Goal: Information Seeking & Learning: Compare options

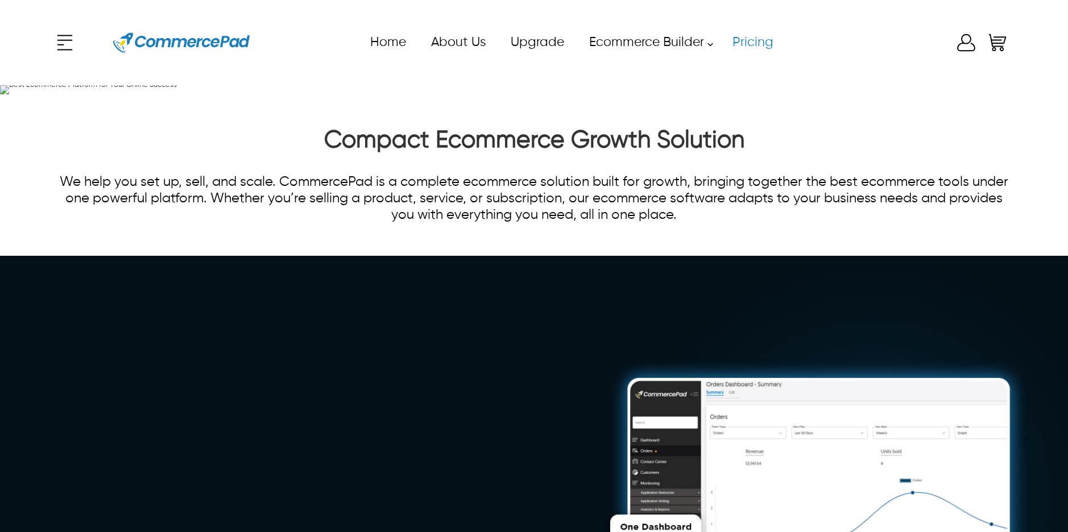
click at [753, 40] on link "Pricing" at bounding box center [753, 43] width 66 height 26
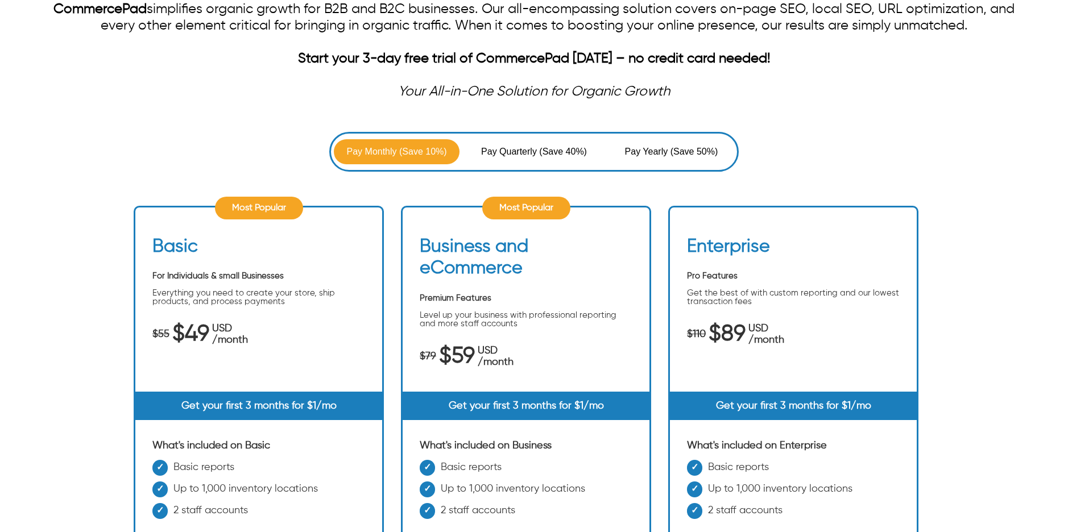
scroll to position [188, 0]
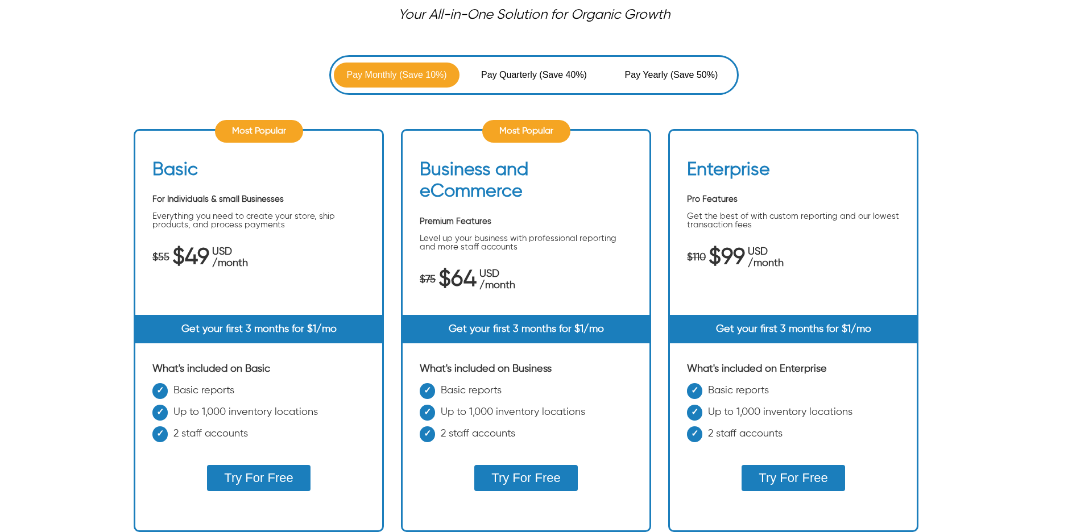
scroll to position [285, 0]
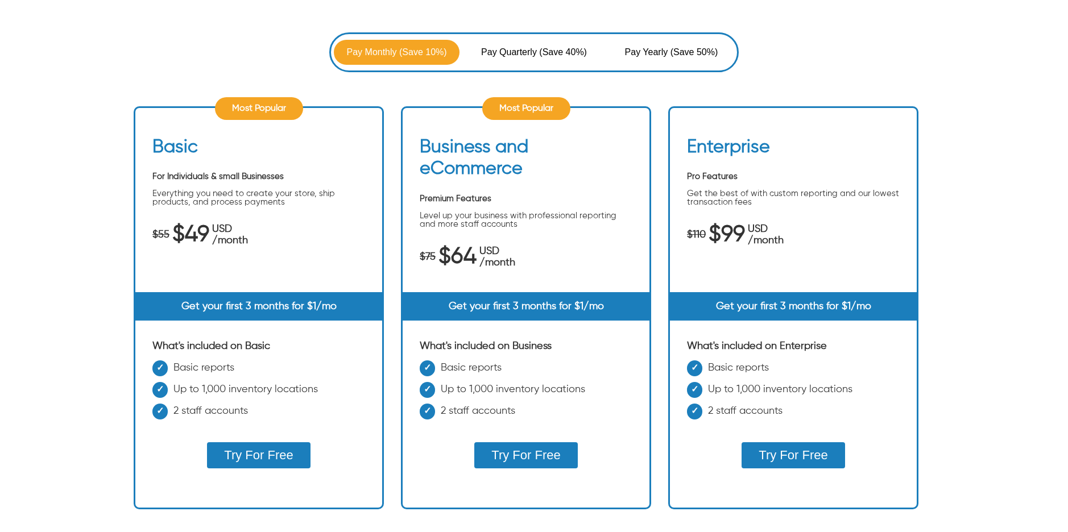
click at [539, 46] on span "(Save 40%)" at bounding box center [563, 53] width 48 height 14
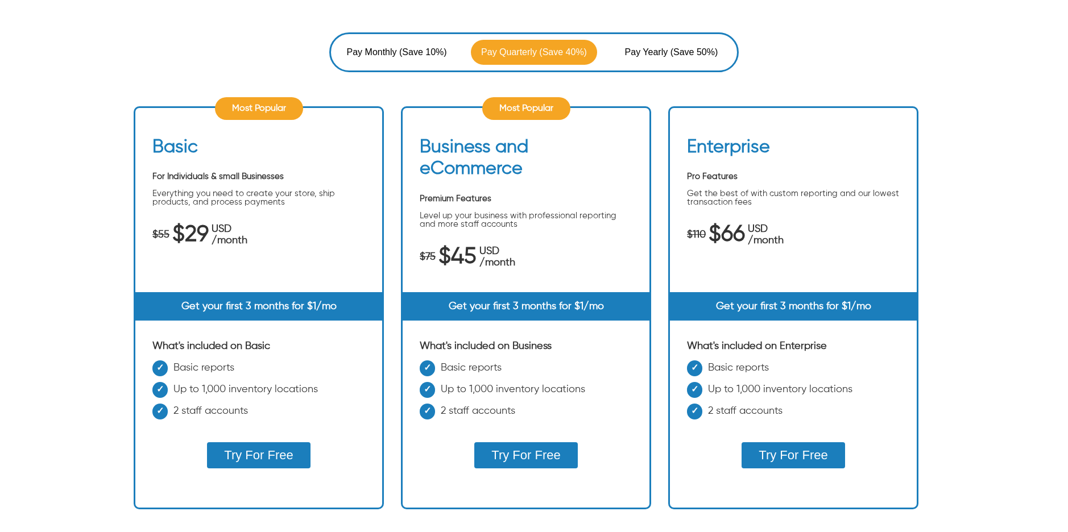
click at [649, 51] on span "Pay Yearly" at bounding box center [648, 53] width 46 height 14
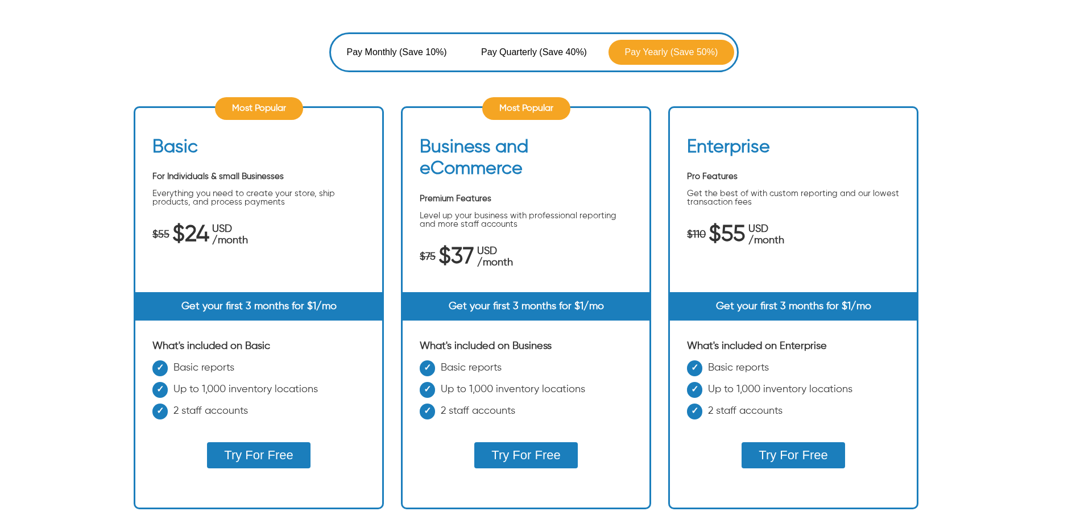
click at [543, 51] on span "(Save 40%)" at bounding box center [563, 53] width 48 height 14
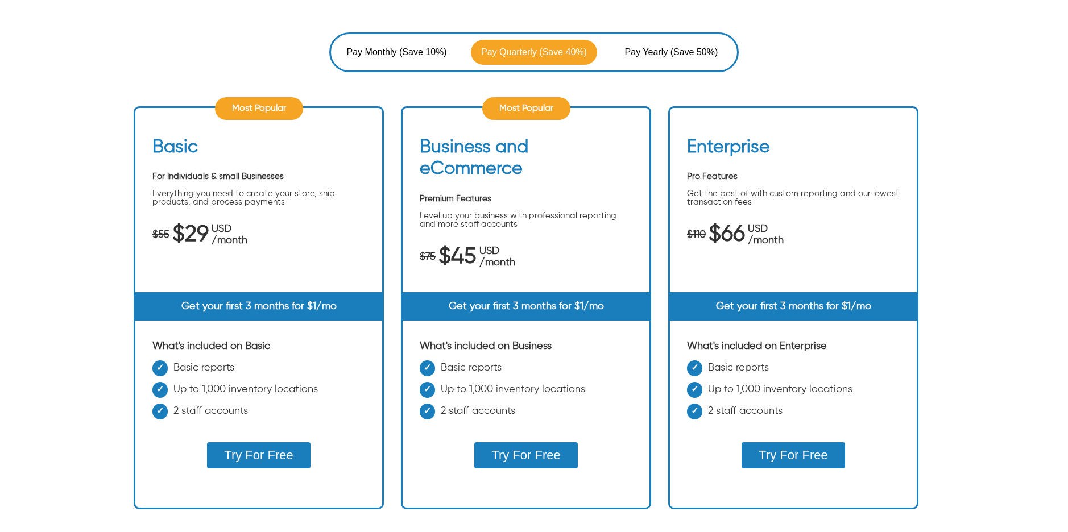
click at [416, 51] on span "(Save 10%)" at bounding box center [423, 53] width 48 height 14
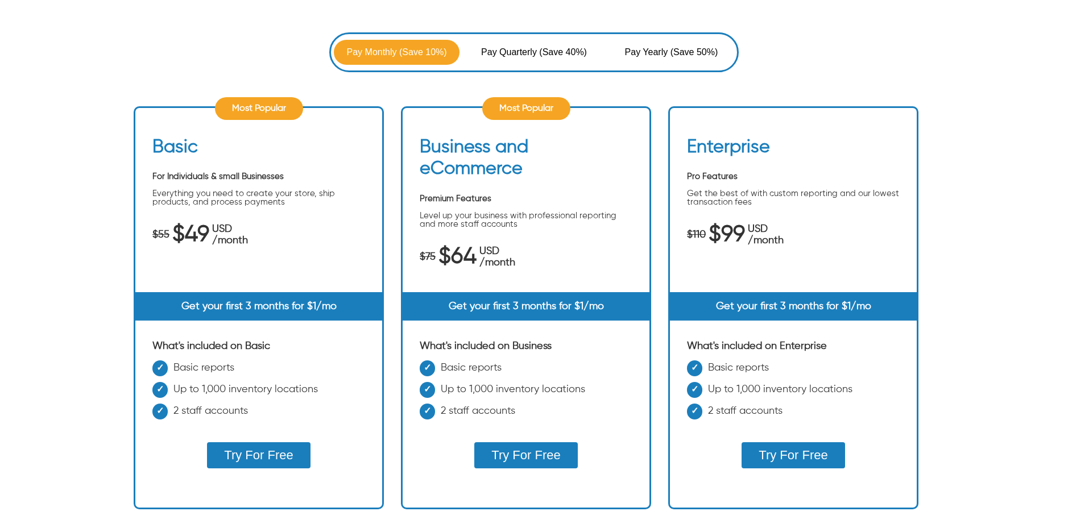
click at [561, 47] on span "(Save 40%)" at bounding box center [563, 53] width 48 height 14
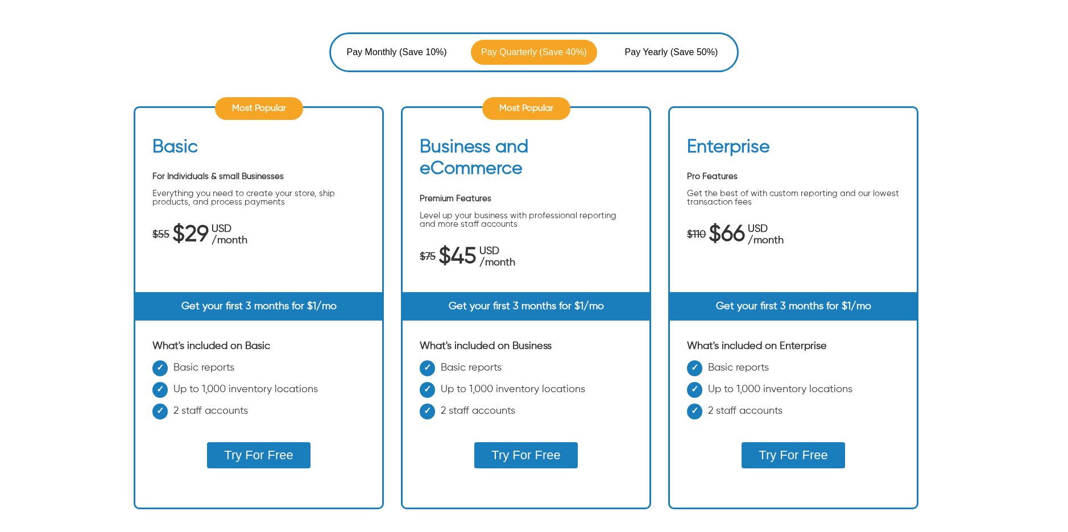
click at [641, 52] on span "Pay Yearly" at bounding box center [648, 53] width 46 height 14
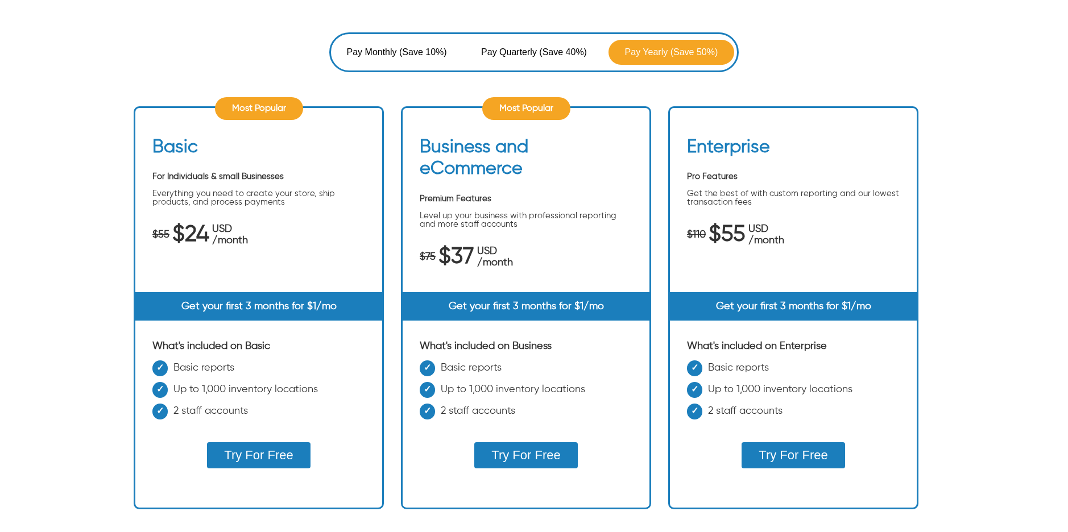
click at [507, 53] on span "Pay Quarterly" at bounding box center [510, 53] width 58 height 14
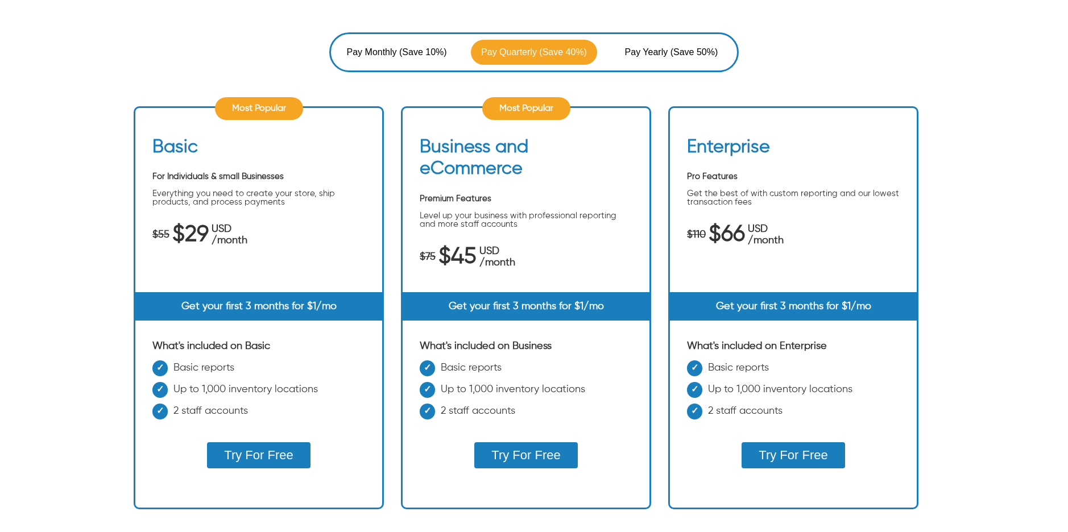
click at [625, 51] on span "Pay Yearly" at bounding box center [648, 53] width 46 height 14
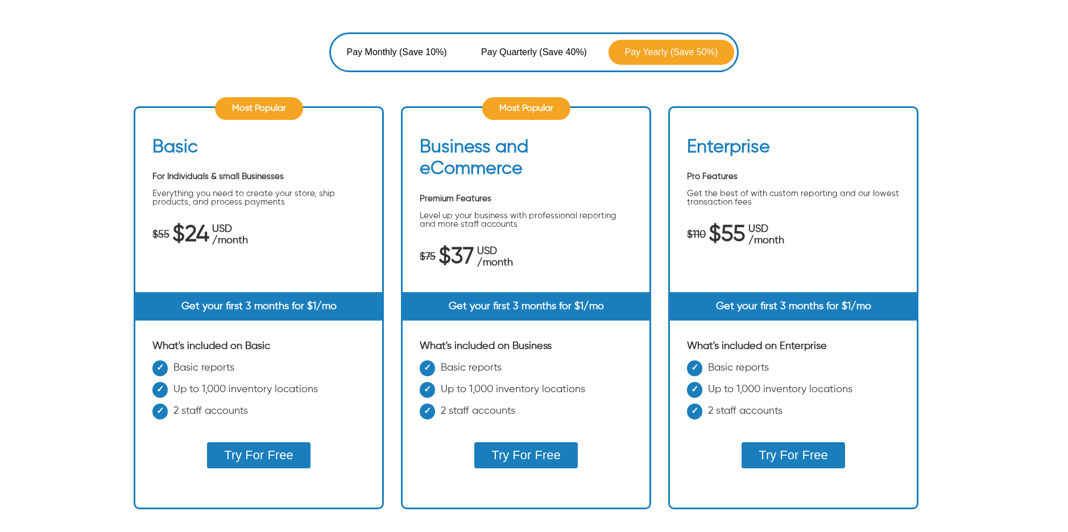
click at [523, 53] on span "Pay Quarterly" at bounding box center [510, 53] width 58 height 14
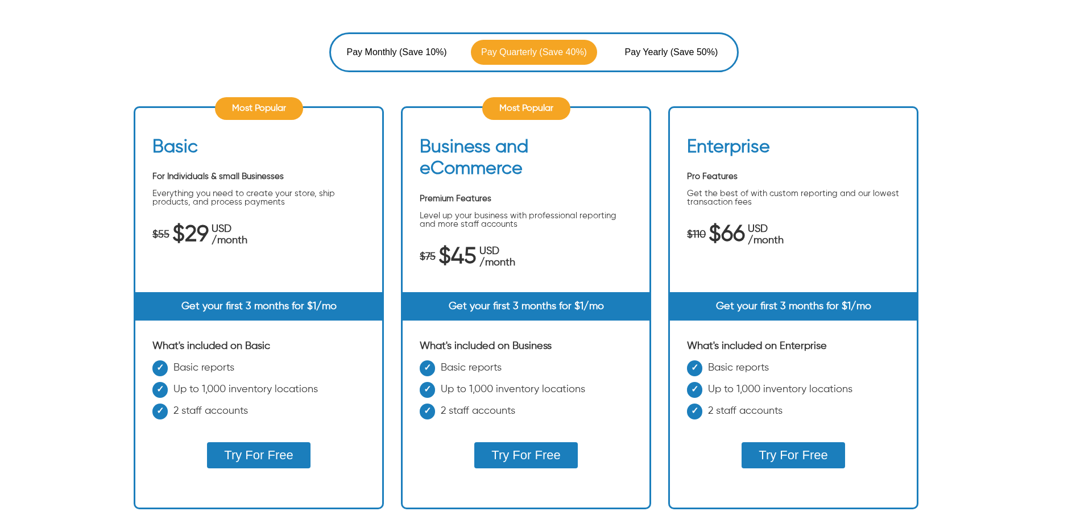
click at [391, 55] on span "Pay Monthly" at bounding box center [373, 53] width 53 height 14
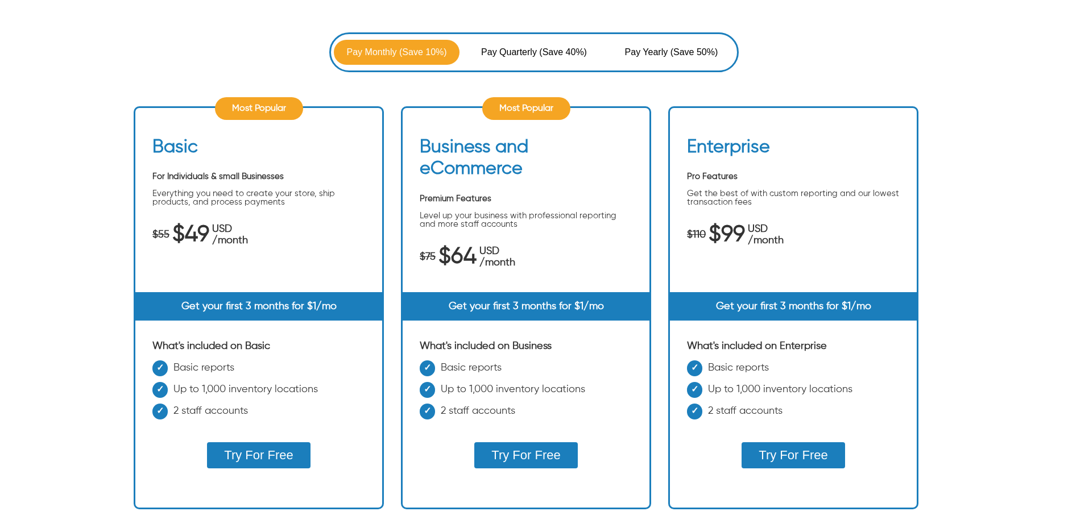
click at [518, 47] on span "Pay Quarterly" at bounding box center [510, 53] width 58 height 14
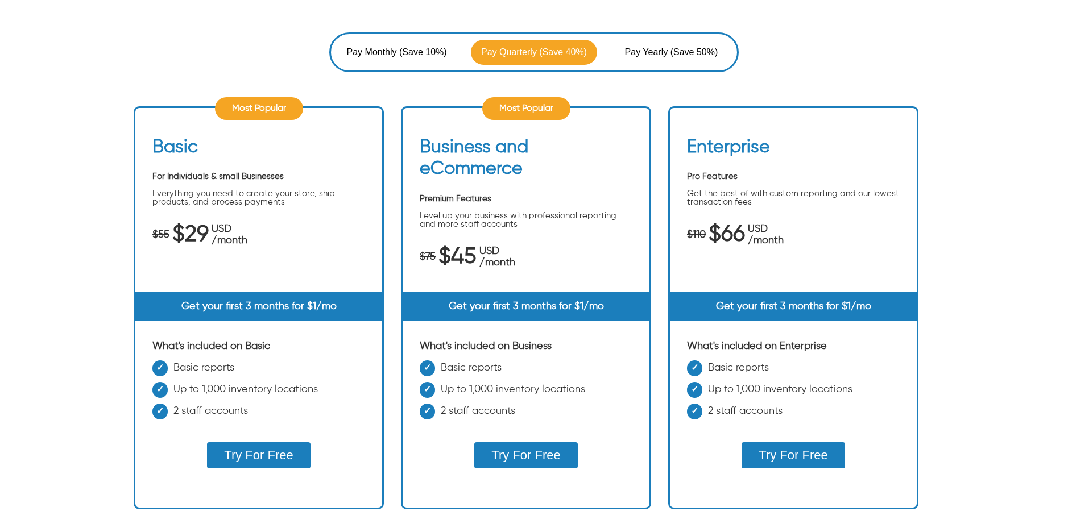
click at [651, 53] on span "Pay Yearly" at bounding box center [648, 53] width 46 height 14
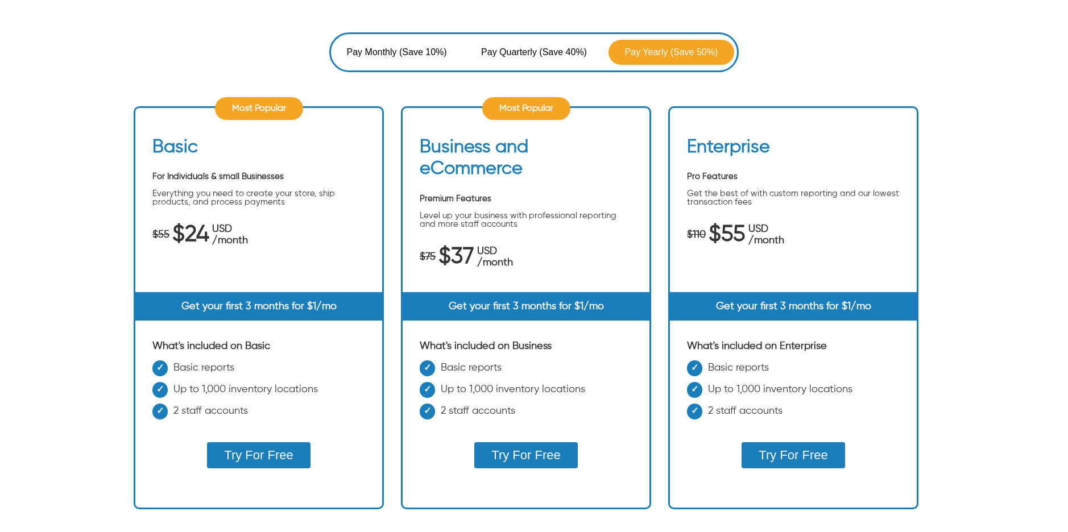
click at [549, 53] on span "(Save 40%)" at bounding box center [563, 53] width 48 height 14
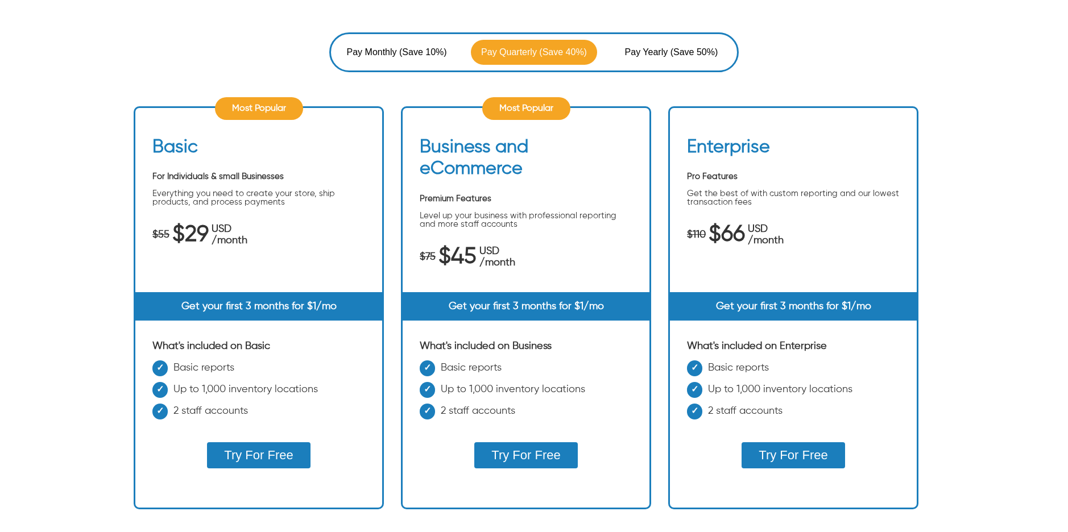
click at [425, 53] on span "(Save 10%)" at bounding box center [423, 53] width 48 height 14
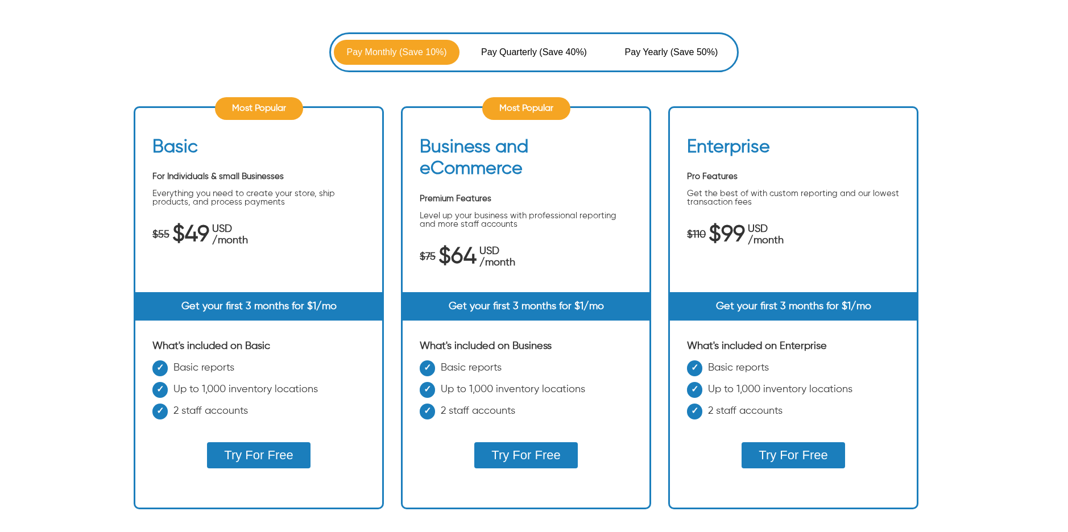
click at [516, 55] on span "Pay Quarterly" at bounding box center [510, 53] width 58 height 14
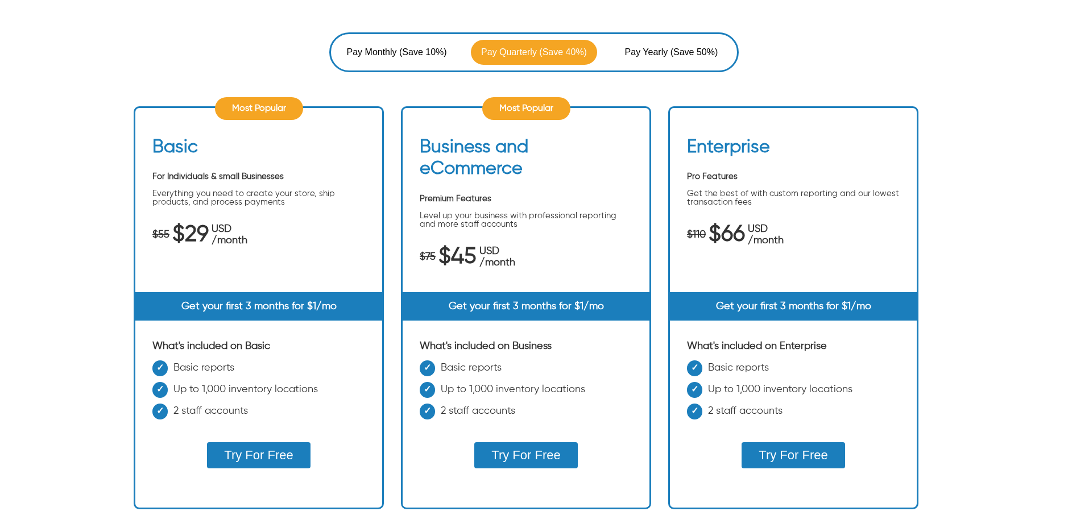
click at [674, 52] on span "(Save 50%)" at bounding box center [695, 53] width 48 height 14
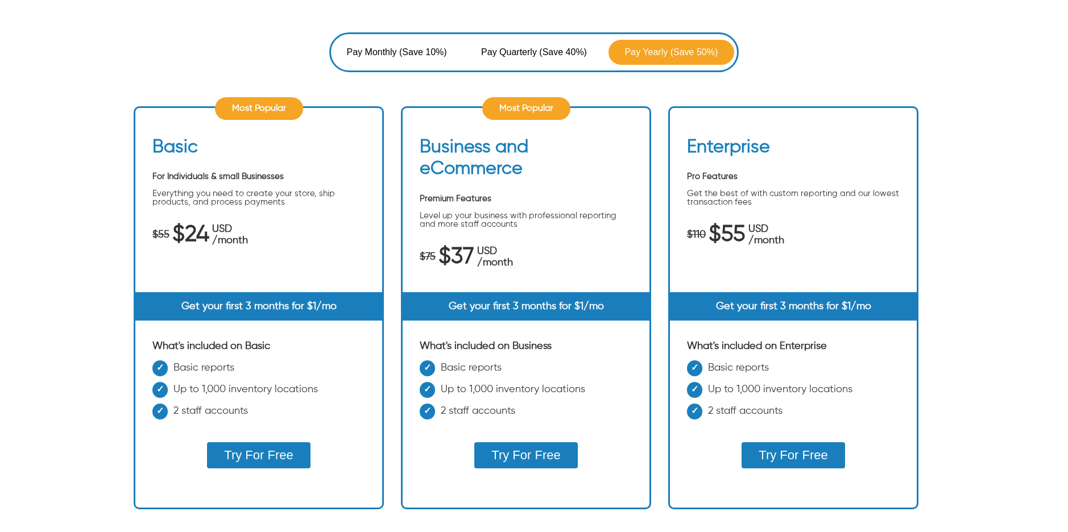
click at [559, 56] on span "(Save 40%)" at bounding box center [563, 53] width 48 height 14
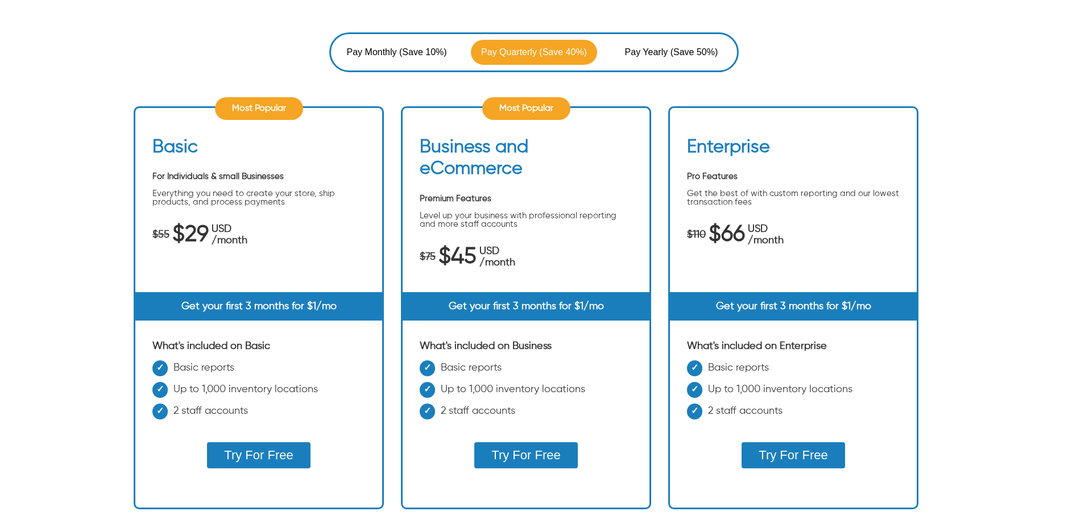
click at [398, 60] on button "Pay Monthly (Save 10%)" at bounding box center [397, 52] width 126 height 25
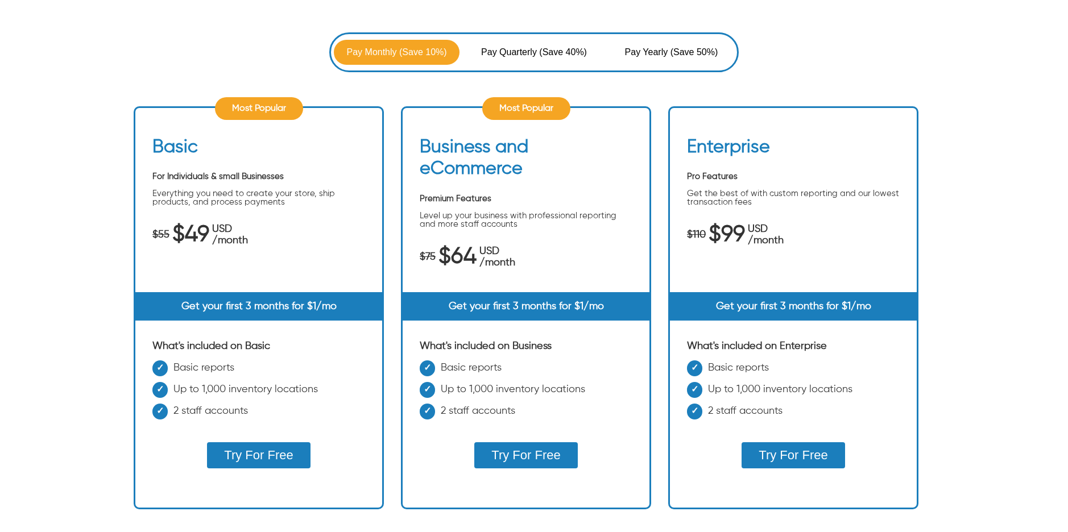
click at [501, 52] on span "Pay Quarterly" at bounding box center [510, 53] width 58 height 14
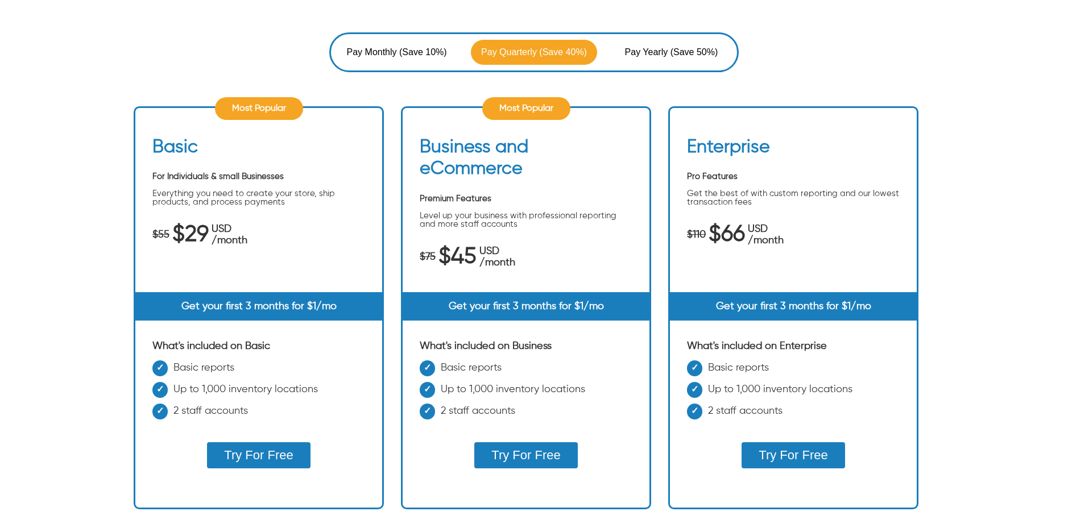
click at [426, 52] on span "(Save 10%)" at bounding box center [423, 53] width 48 height 14
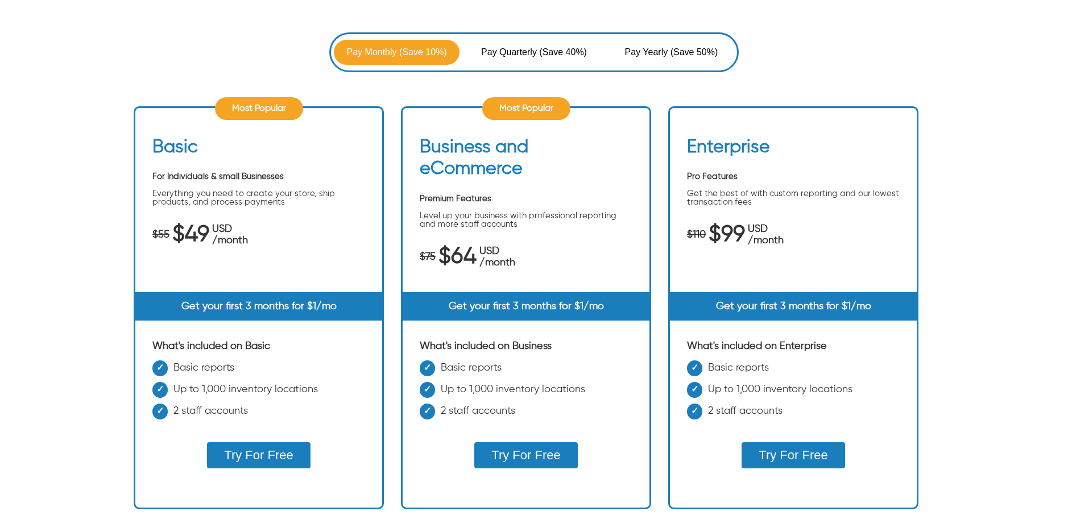
click at [510, 51] on span "Pay Quarterly" at bounding box center [510, 53] width 58 height 14
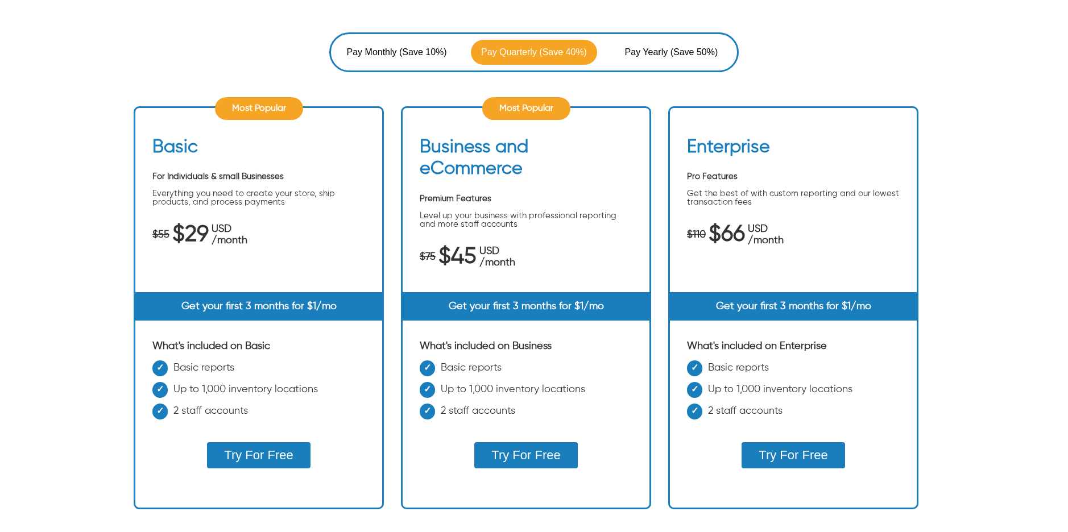
click at [641, 51] on span "Pay Yearly" at bounding box center [648, 53] width 46 height 14
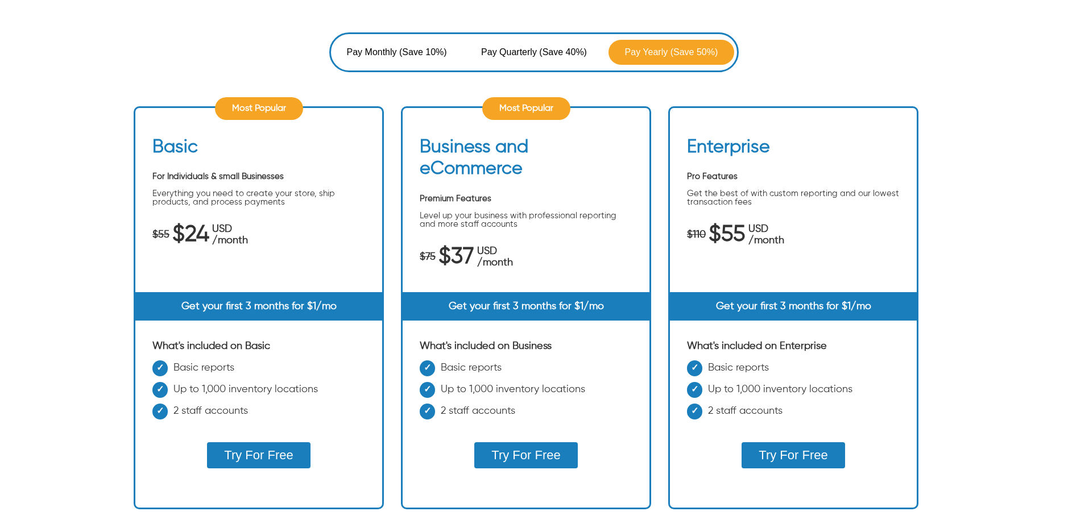
click at [494, 60] on button "Pay Quarterly (Save 40%)" at bounding box center [534, 52] width 126 height 25
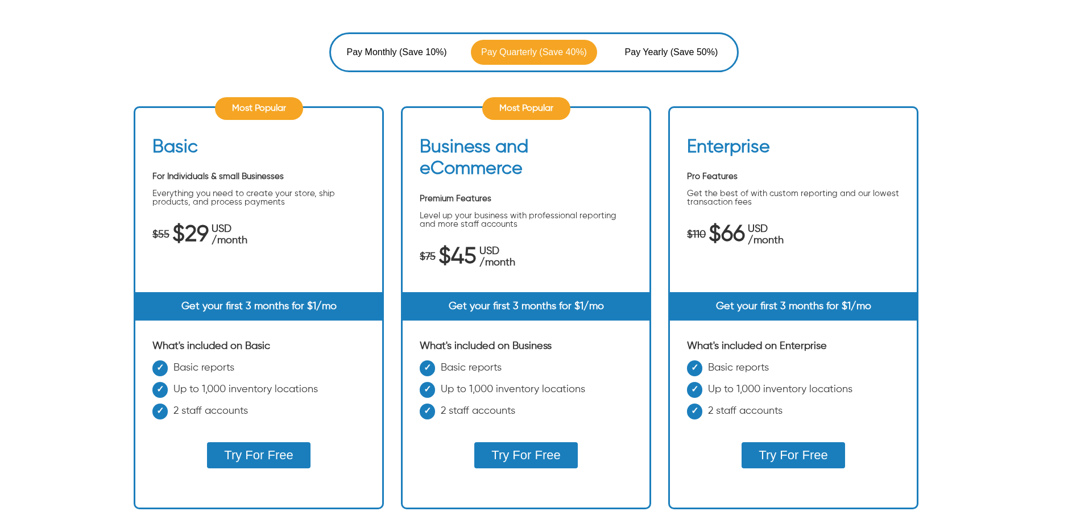
click at [398, 52] on span "Pay Monthly" at bounding box center [373, 53] width 53 height 14
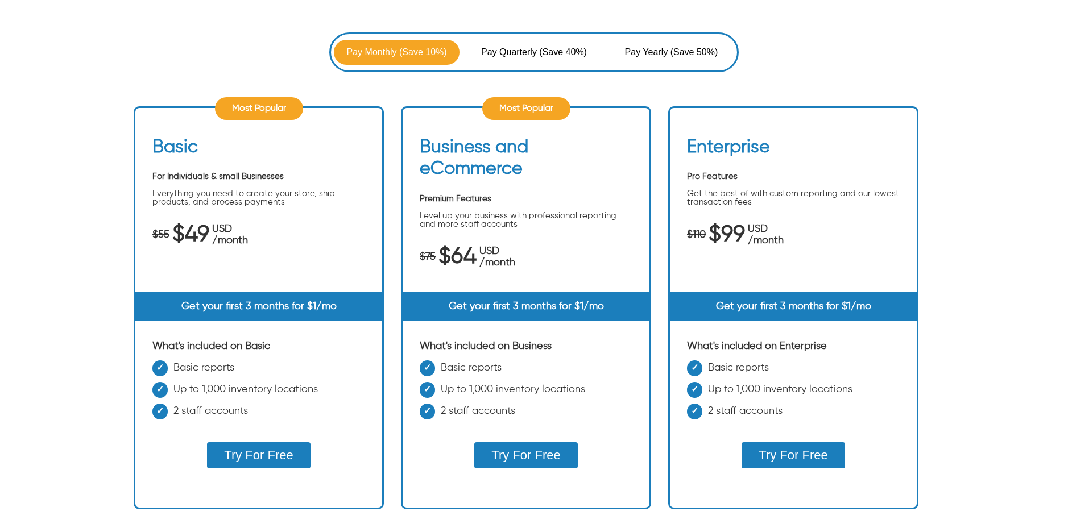
click at [526, 50] on span "Pay Quarterly" at bounding box center [510, 53] width 58 height 14
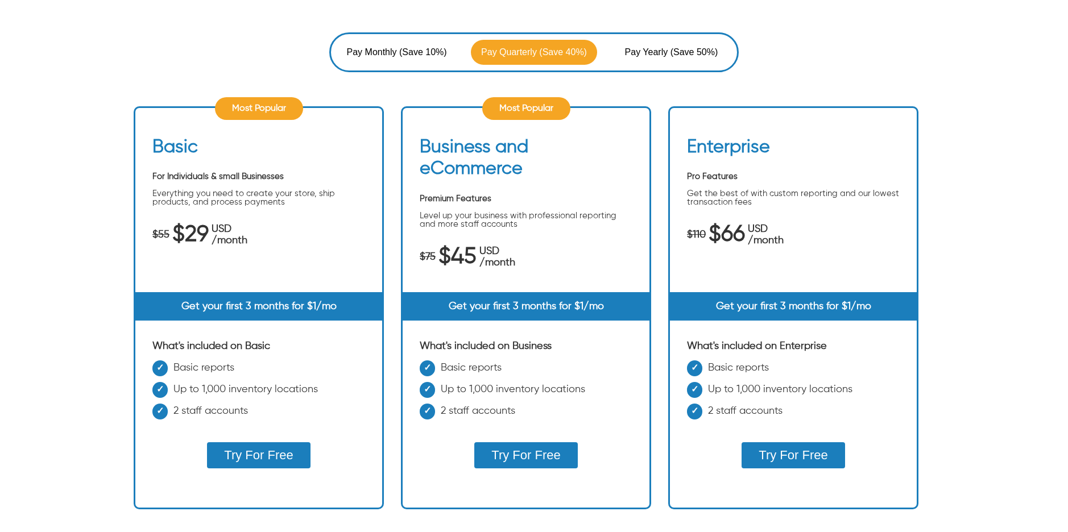
click at [681, 51] on span "(Save 50%)" at bounding box center [695, 53] width 48 height 14
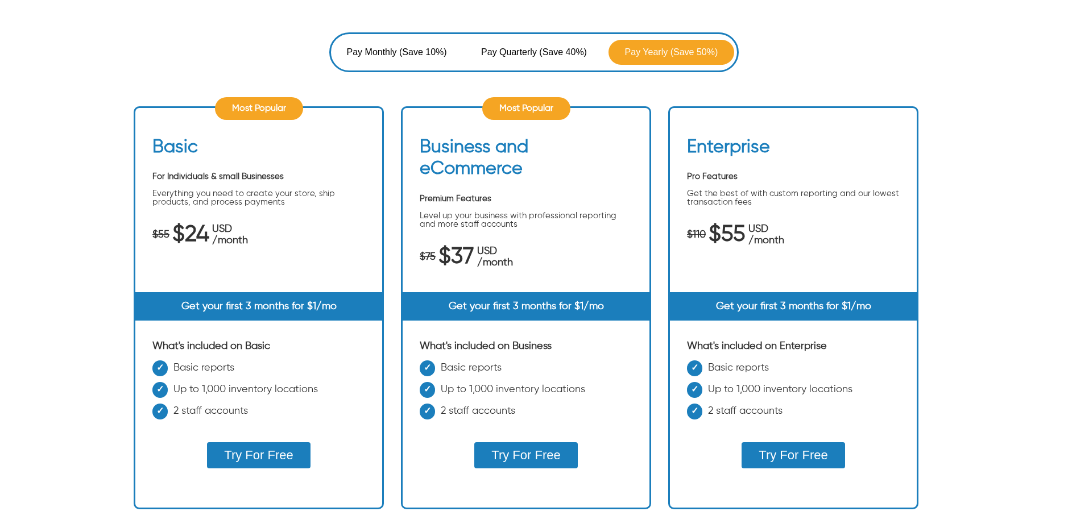
click at [386, 49] on span "Pay Monthly" at bounding box center [373, 53] width 53 height 14
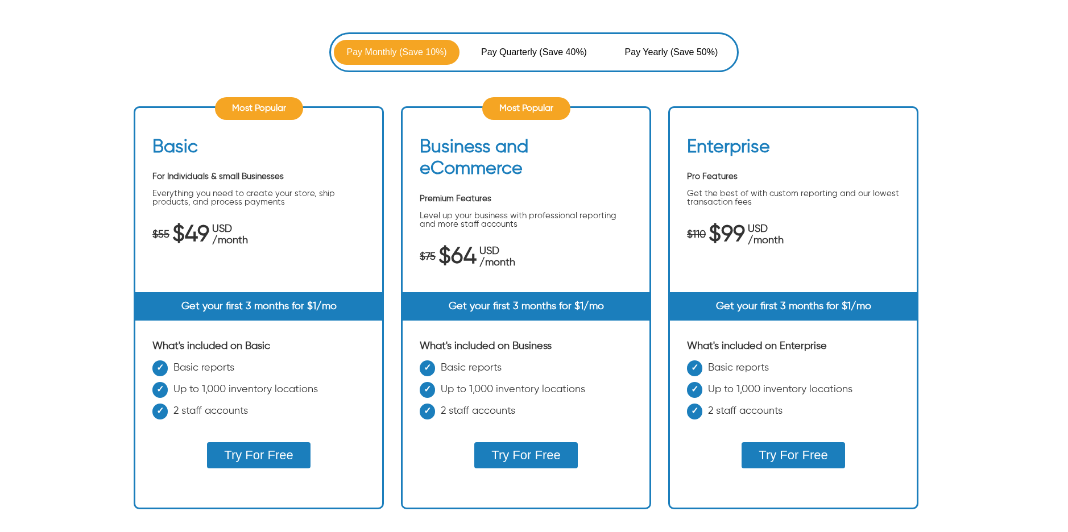
click at [534, 59] on span "Pay Quarterly" at bounding box center [510, 53] width 58 height 14
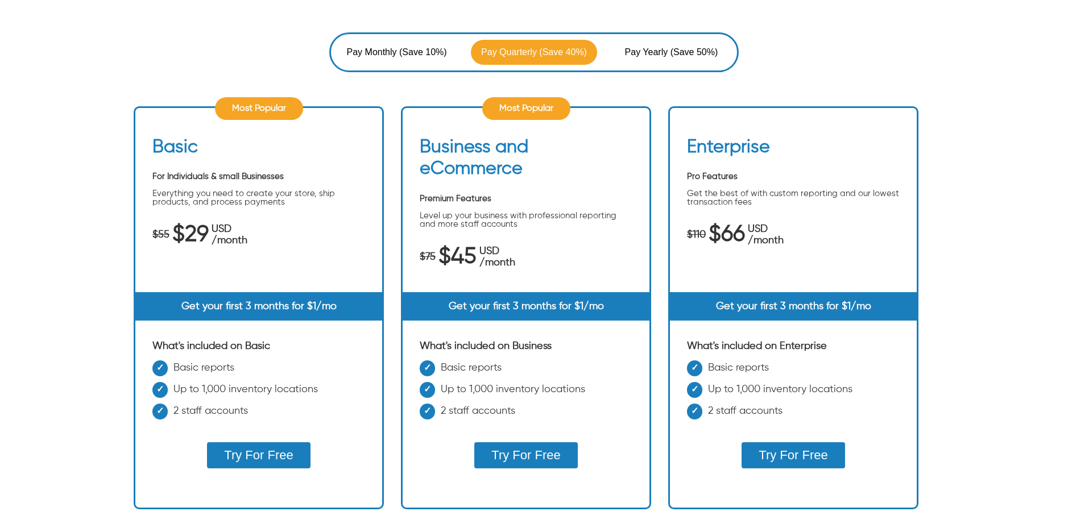
click at [681, 49] on span "(Save 50%)" at bounding box center [695, 53] width 48 height 14
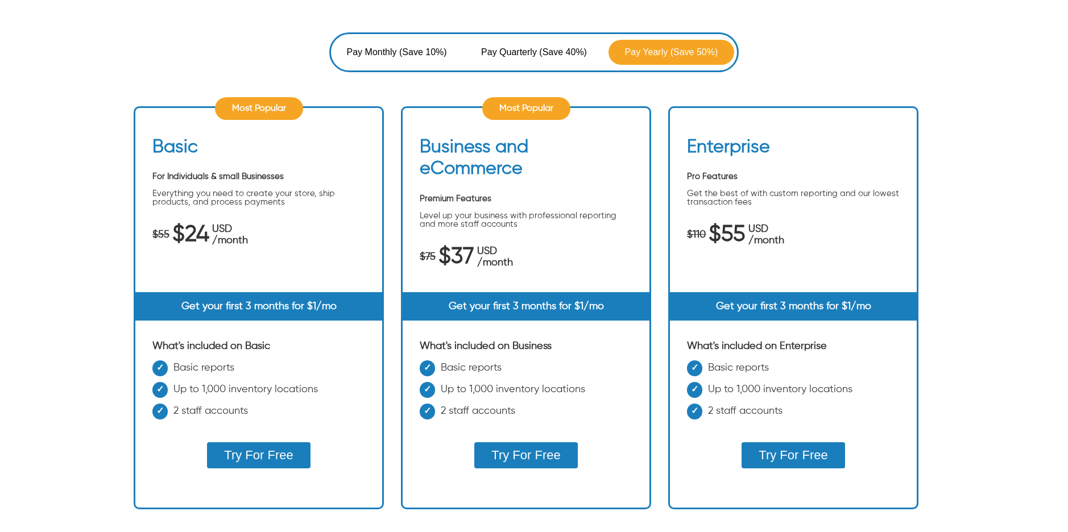
click at [526, 44] on button "Pay Quarterly (Save 40%)" at bounding box center [534, 52] width 126 height 25
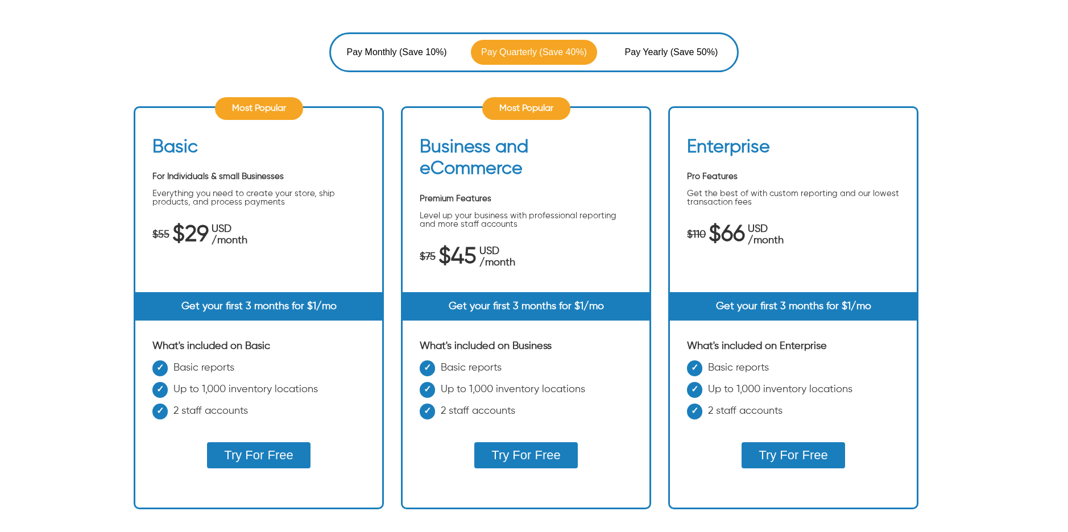
click at [377, 46] on span "Pay Monthly" at bounding box center [373, 53] width 53 height 14
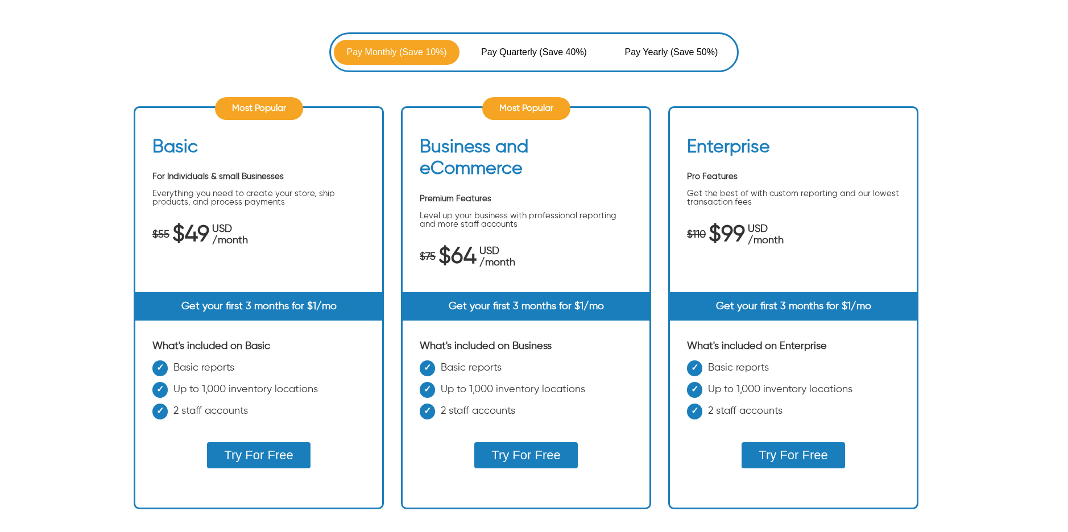
click at [536, 44] on button "Pay Quarterly (Save 40%)" at bounding box center [534, 52] width 126 height 25
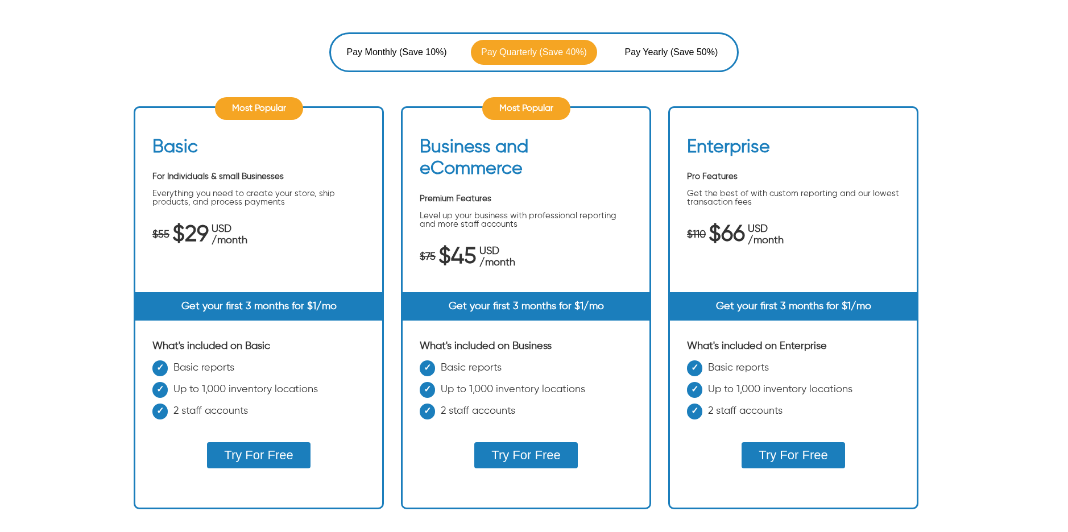
click at [699, 51] on span "(Save 50%)" at bounding box center [695, 53] width 48 height 14
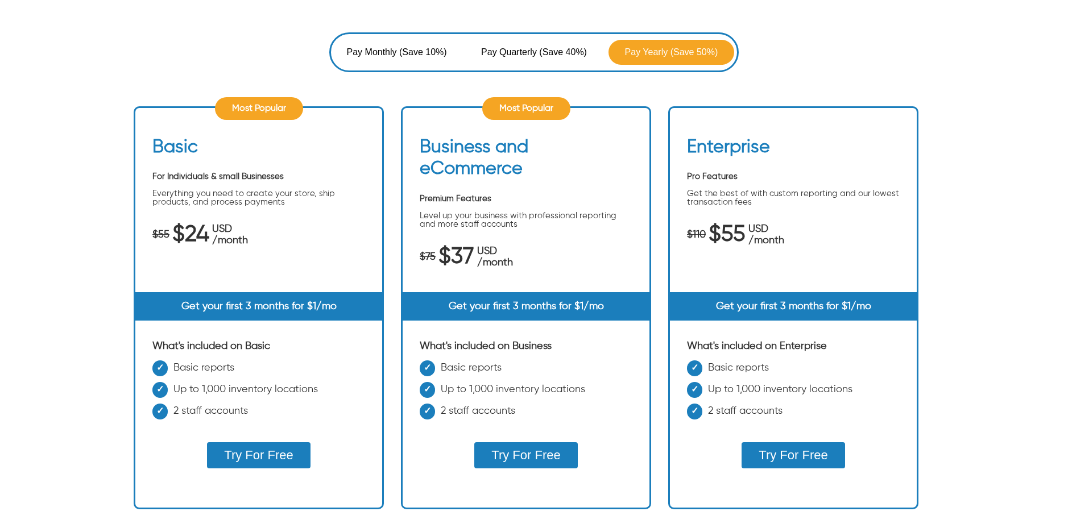
click at [534, 55] on span "Pay Quarterly" at bounding box center [510, 53] width 58 height 14
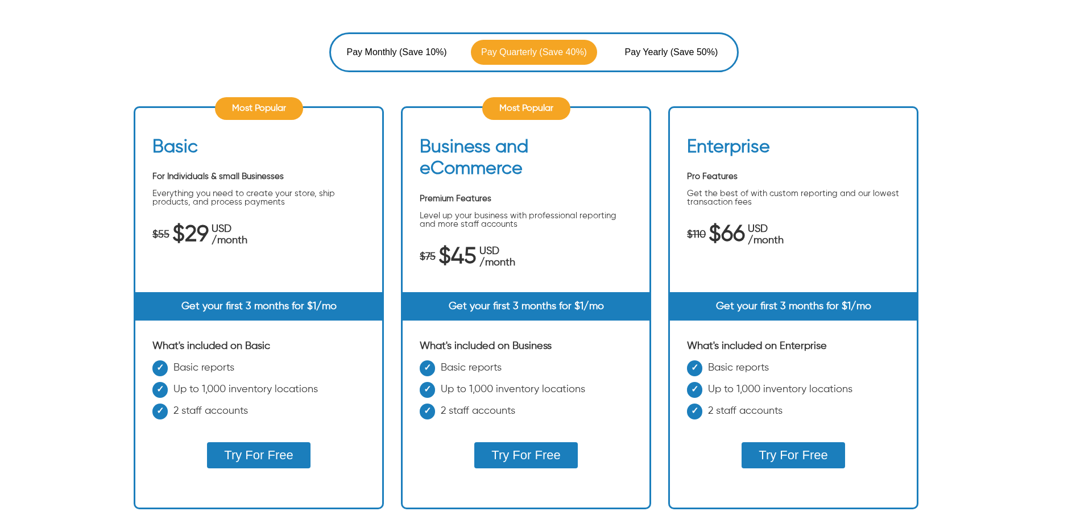
click at [406, 52] on span "(Save 10%)" at bounding box center [423, 53] width 48 height 14
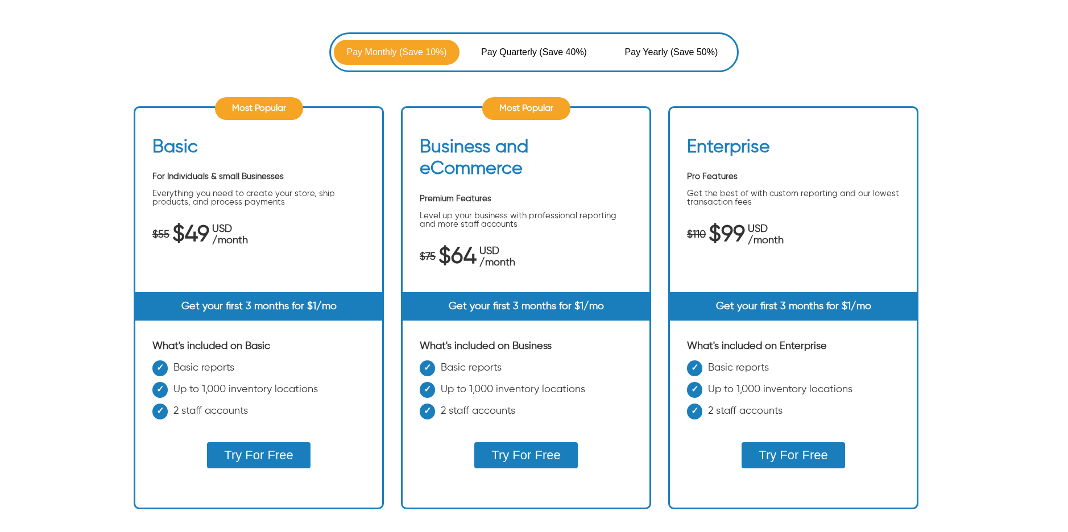
click at [511, 40] on button "Pay Quarterly (Save 40%)" at bounding box center [534, 52] width 126 height 25
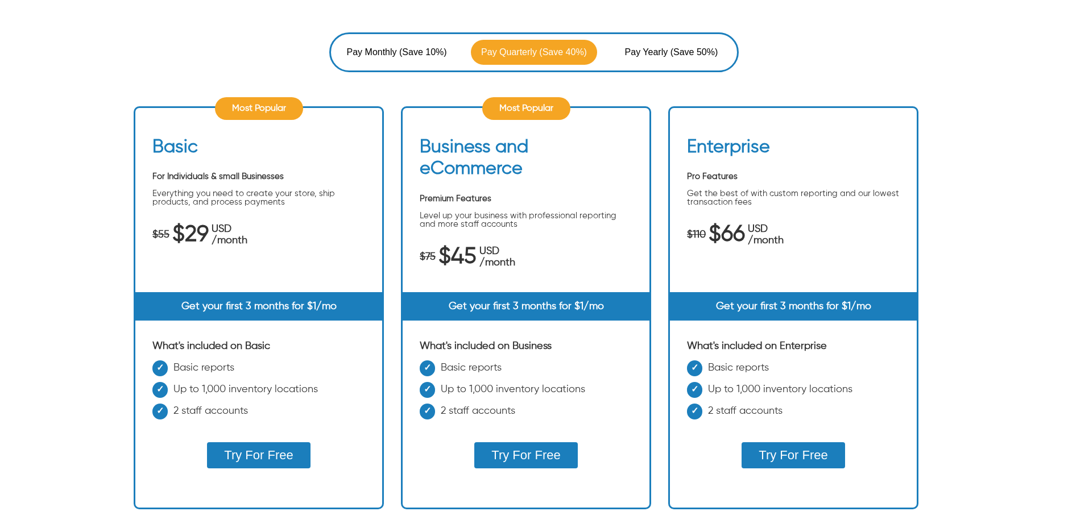
click at [428, 36] on div "Pay Monthly (Save 10%) Pay Quarterly (Save 40%) Pay Yearly (Save 50%)" at bounding box center [534, 52] width 410 height 40
click at [425, 42] on button "Pay Monthly (Save 10%)" at bounding box center [397, 52] width 126 height 25
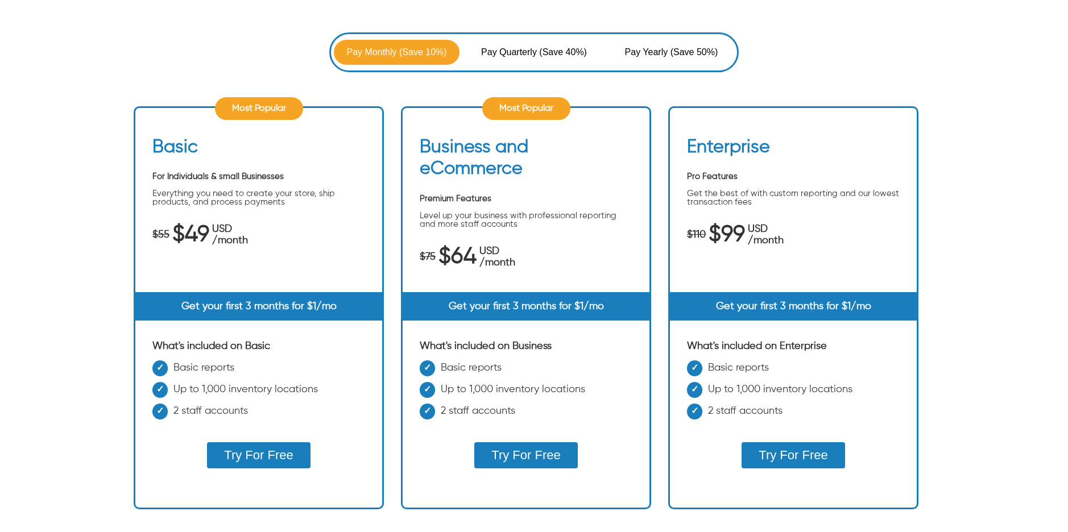
click at [506, 46] on span "Pay Quarterly" at bounding box center [510, 53] width 58 height 14
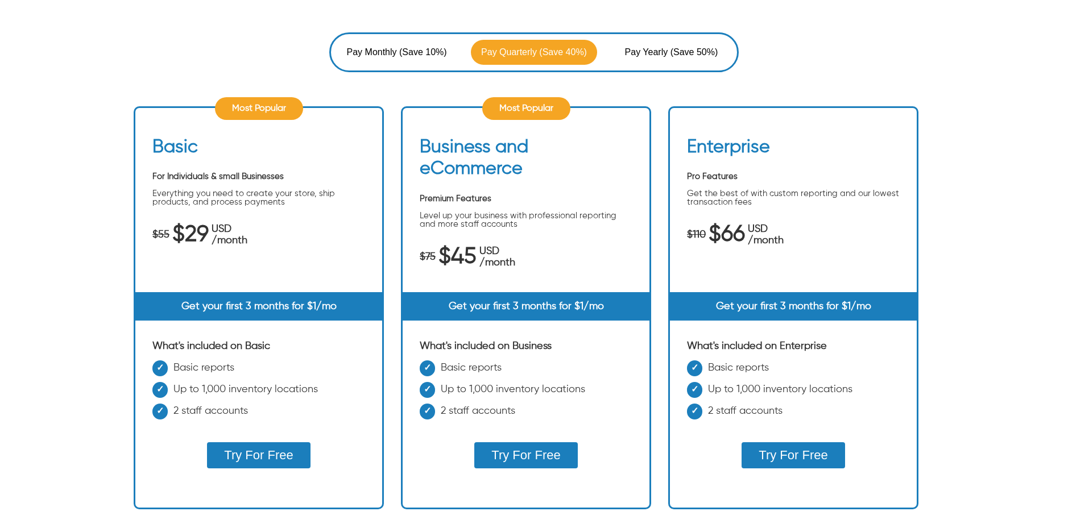
click at [647, 47] on span "Pay Yearly" at bounding box center [648, 53] width 46 height 14
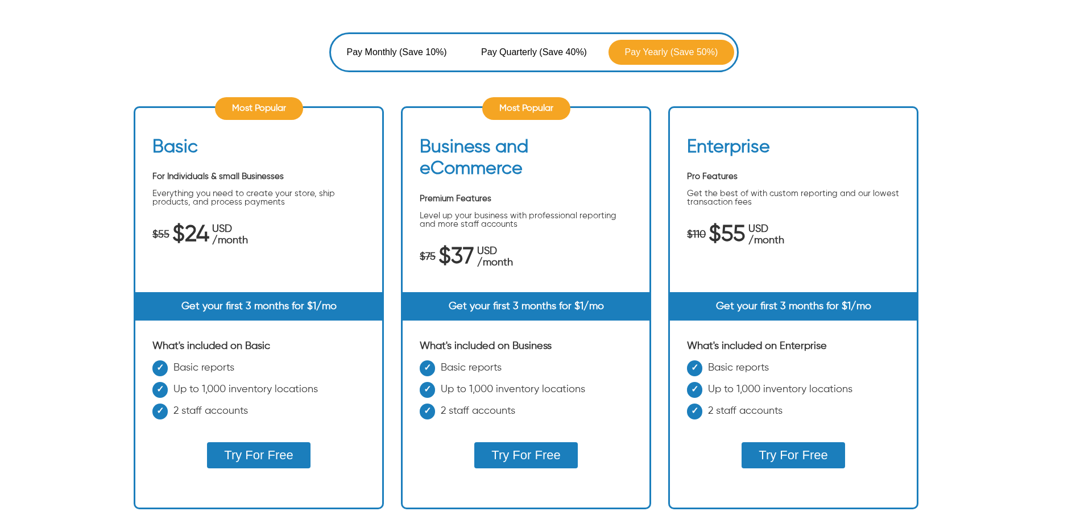
click at [565, 50] on span "(Save 40%)" at bounding box center [563, 53] width 48 height 14
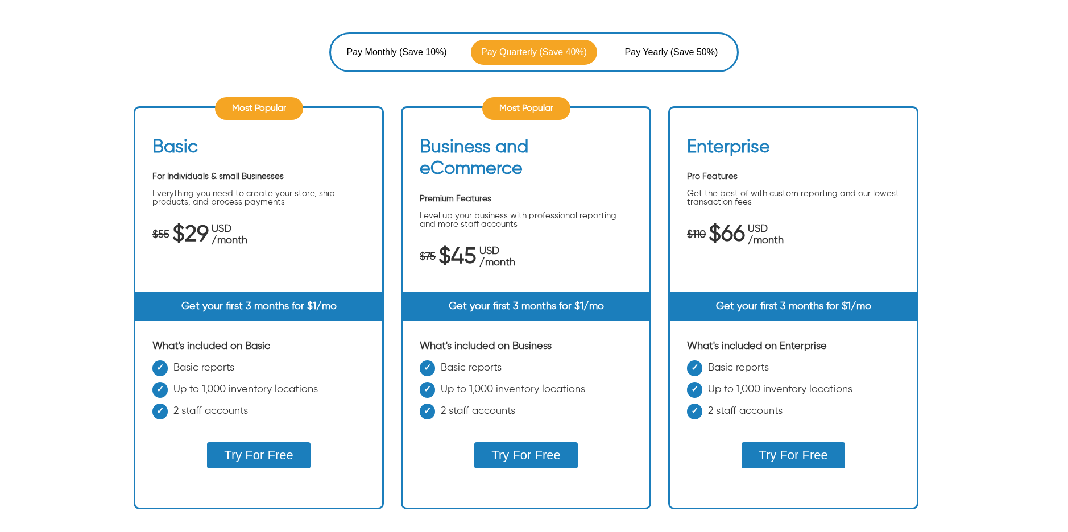
click at [429, 56] on span "(Save 10%)" at bounding box center [423, 53] width 48 height 14
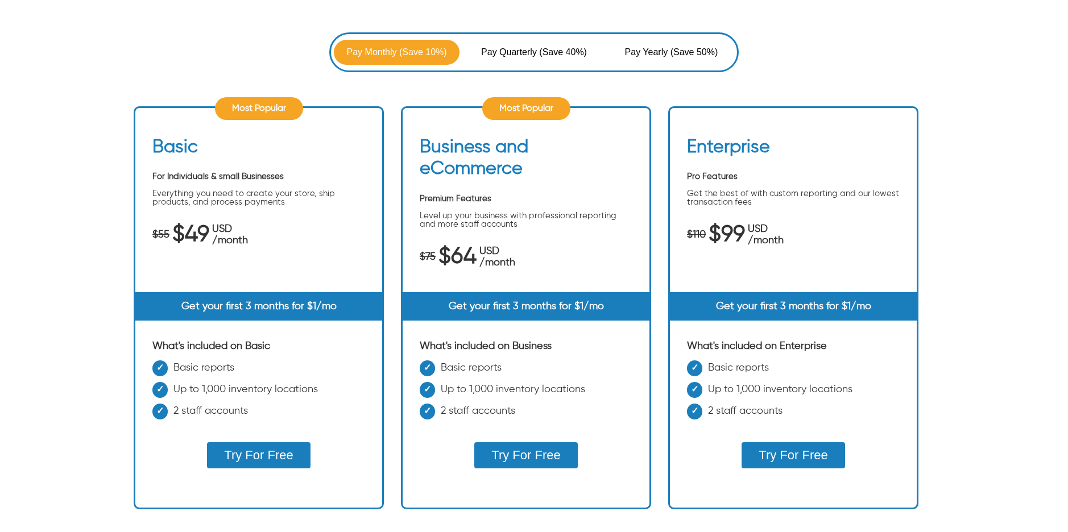
click at [543, 59] on span "(Save 40%)" at bounding box center [563, 53] width 48 height 14
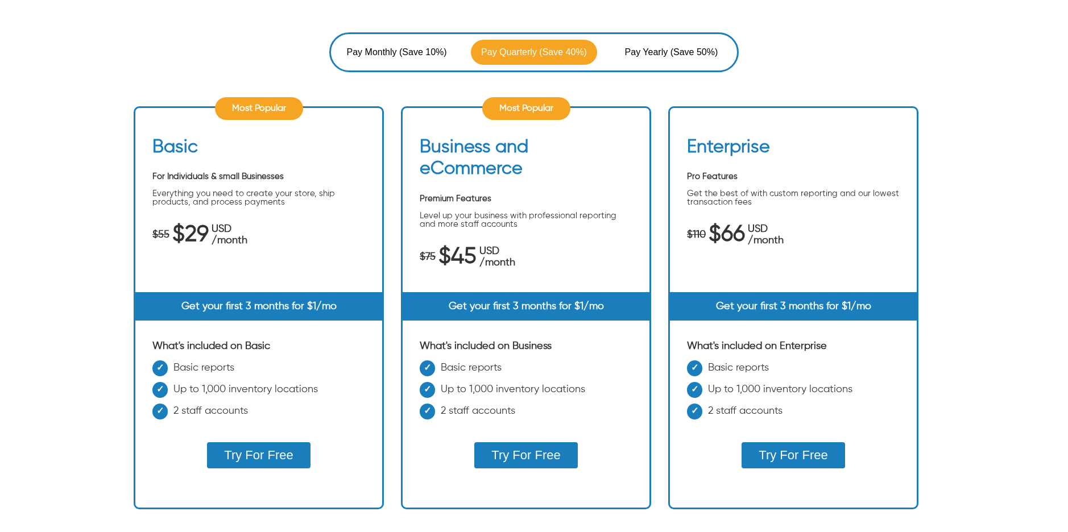
click at [658, 42] on button "Pay Yearly (Save 50%)" at bounding box center [672, 52] width 126 height 25
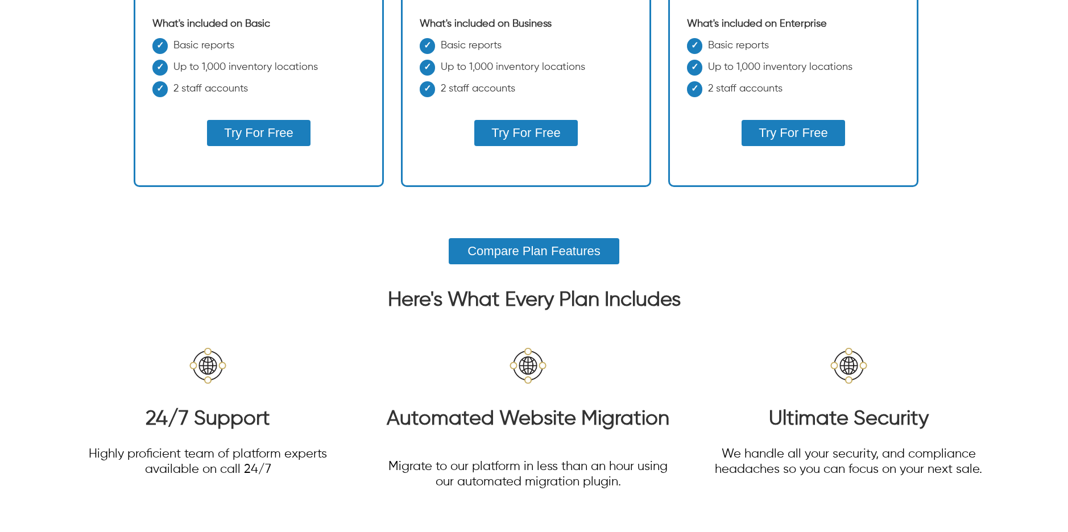
scroll to position [617, 0]
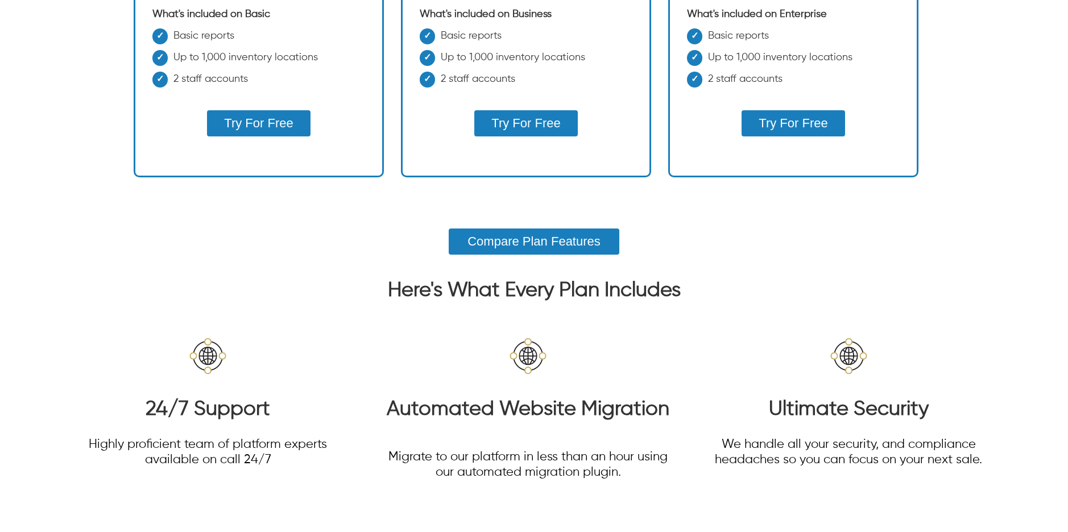
click at [503, 245] on button "Compare Plan Features" at bounding box center [534, 242] width 171 height 26
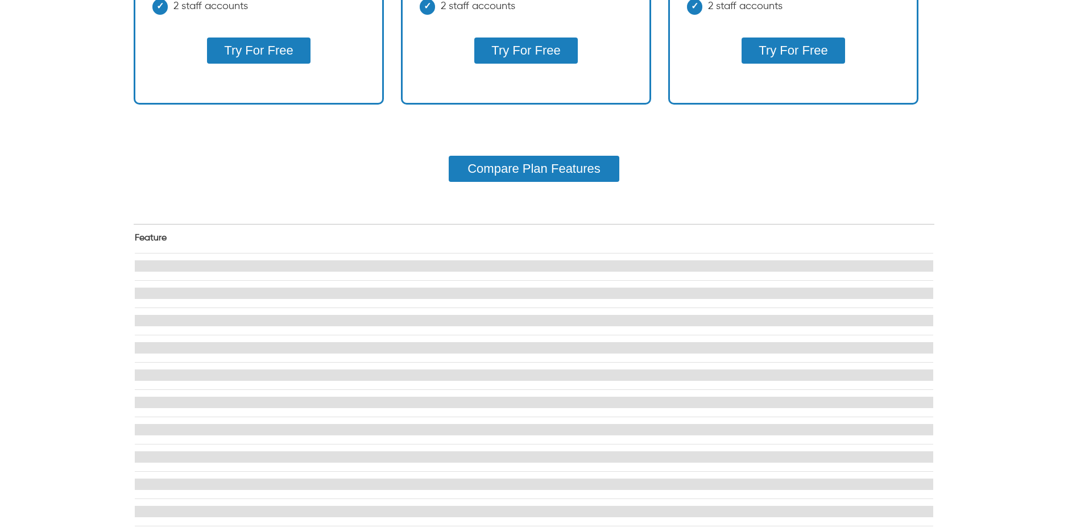
scroll to position [735, 0]
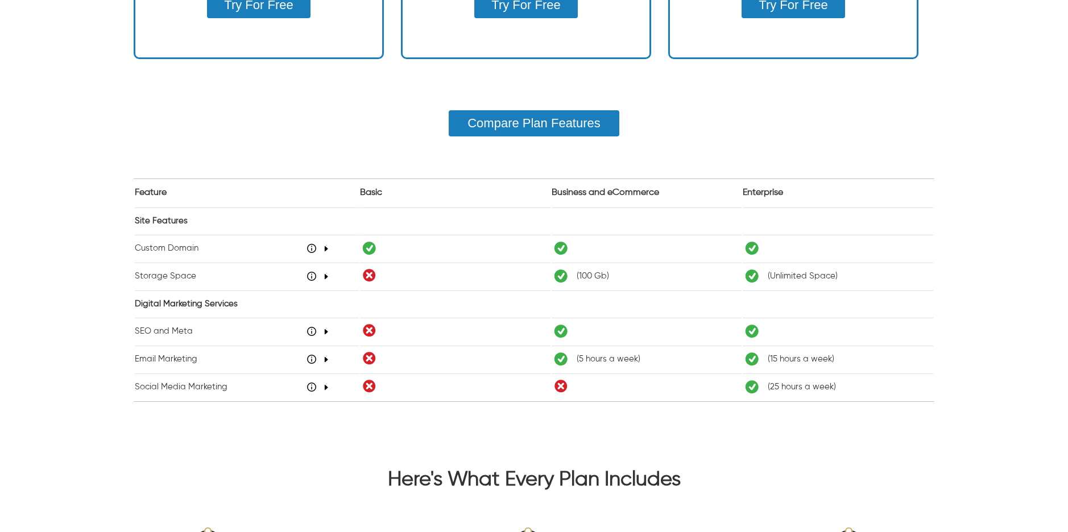
click at [325, 247] on icon "48" at bounding box center [326, 248] width 6 height 7
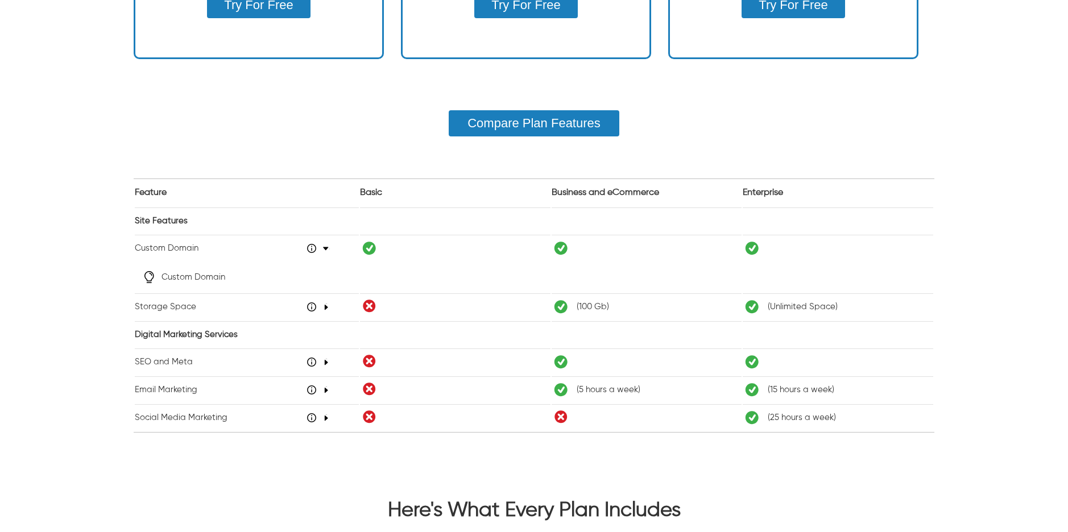
click at [324, 308] on icon at bounding box center [317, 307] width 21 height 5
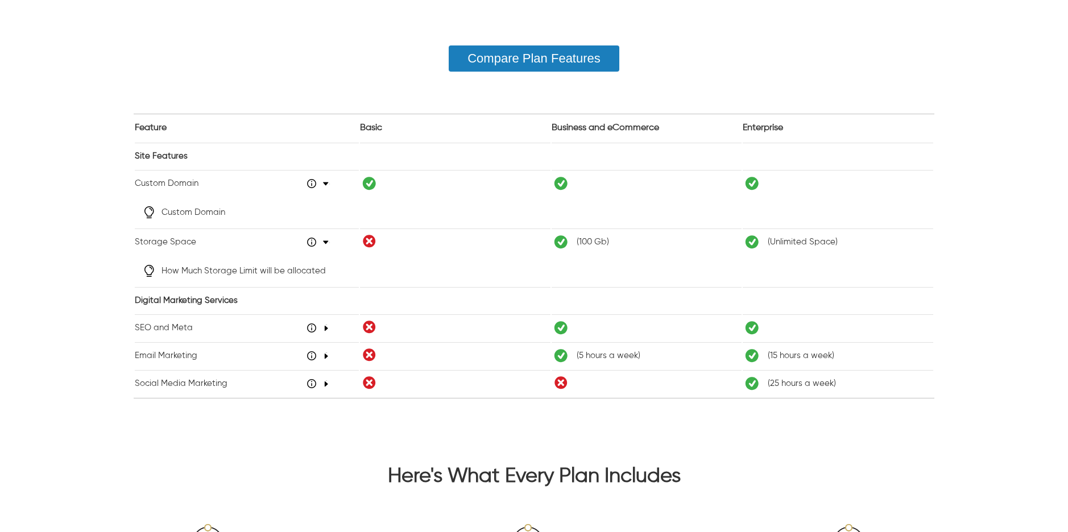
scroll to position [810, 0]
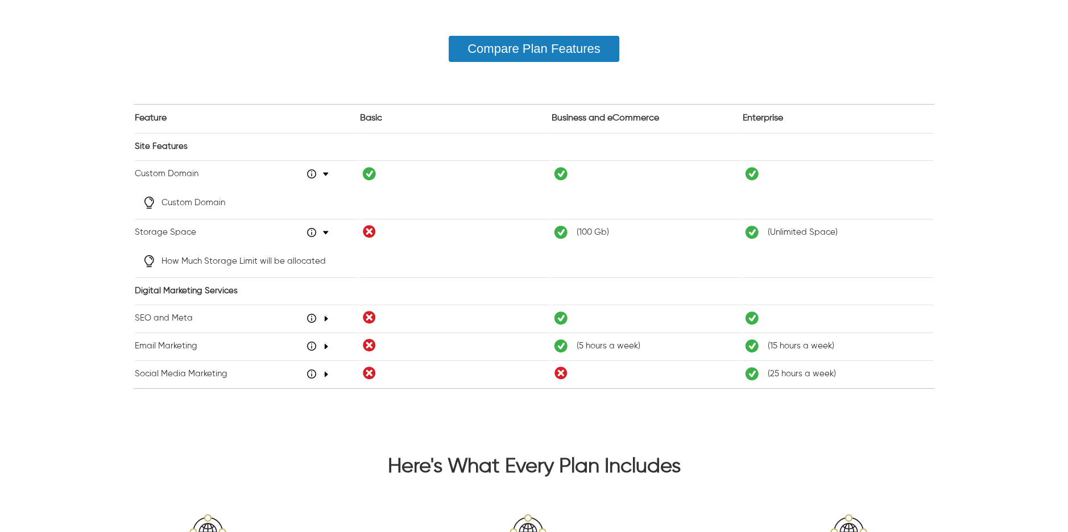
click at [324, 319] on icon at bounding box center [317, 318] width 21 height 5
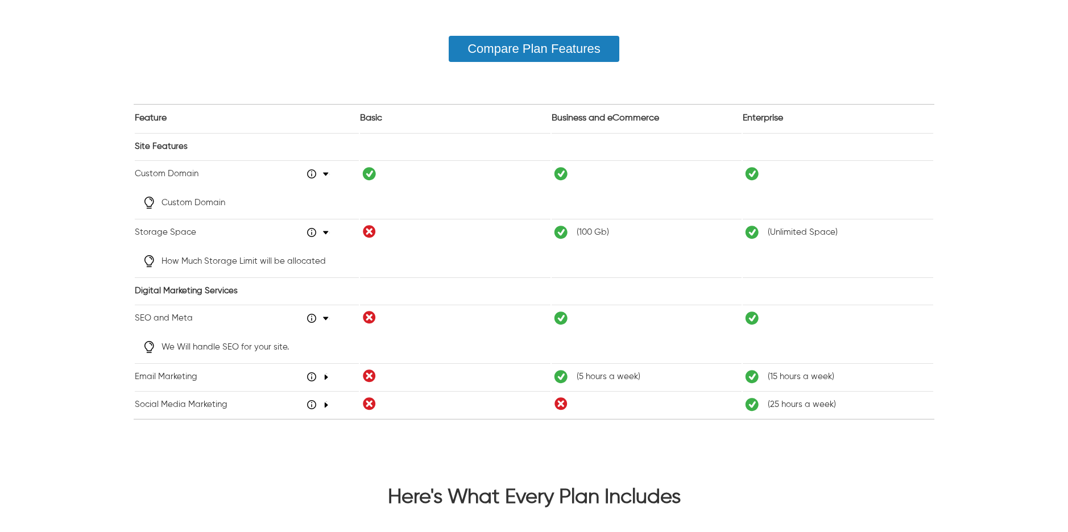
click at [326, 375] on icon "48" at bounding box center [326, 377] width 6 height 7
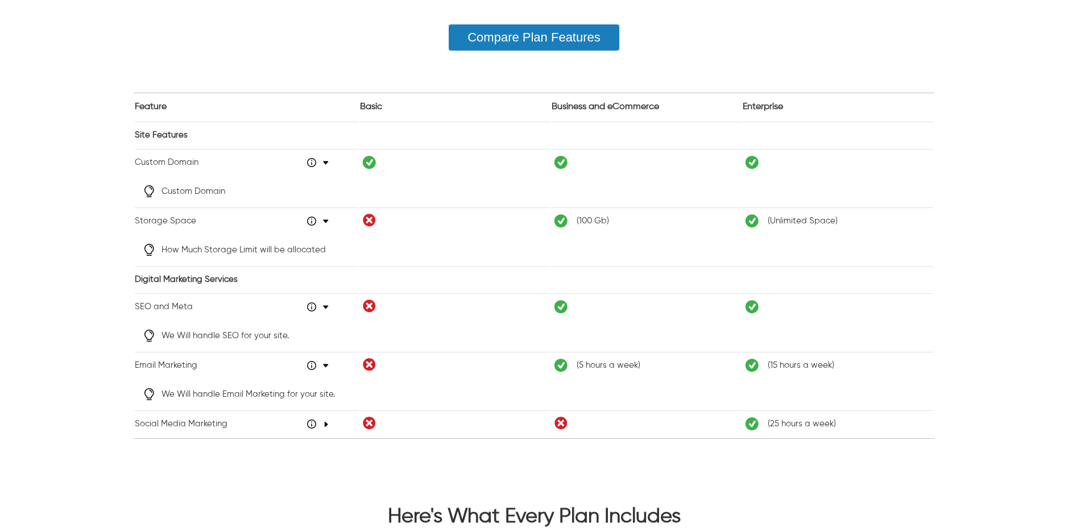
scroll to position [837, 0]
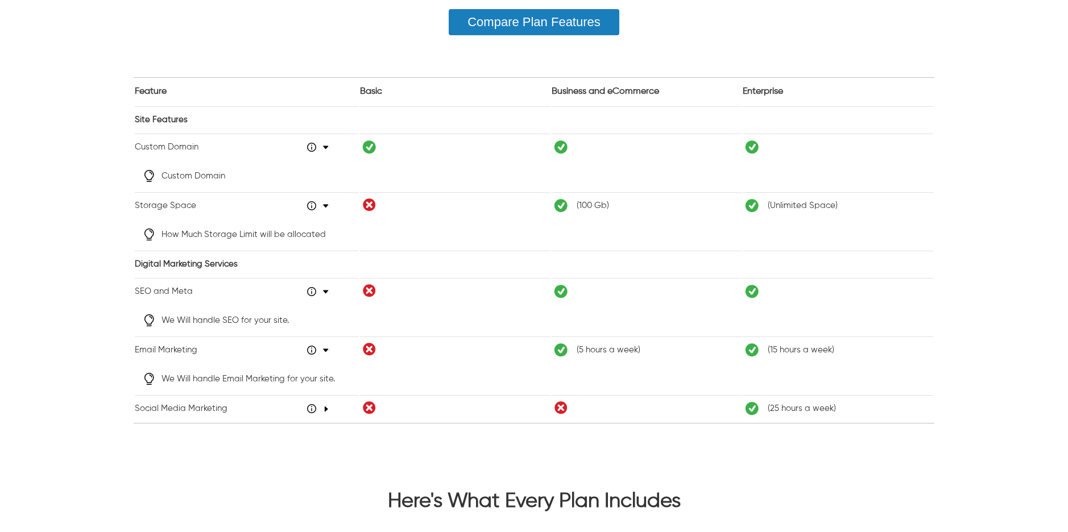
click at [325, 410] on icon "48" at bounding box center [326, 409] width 6 height 7
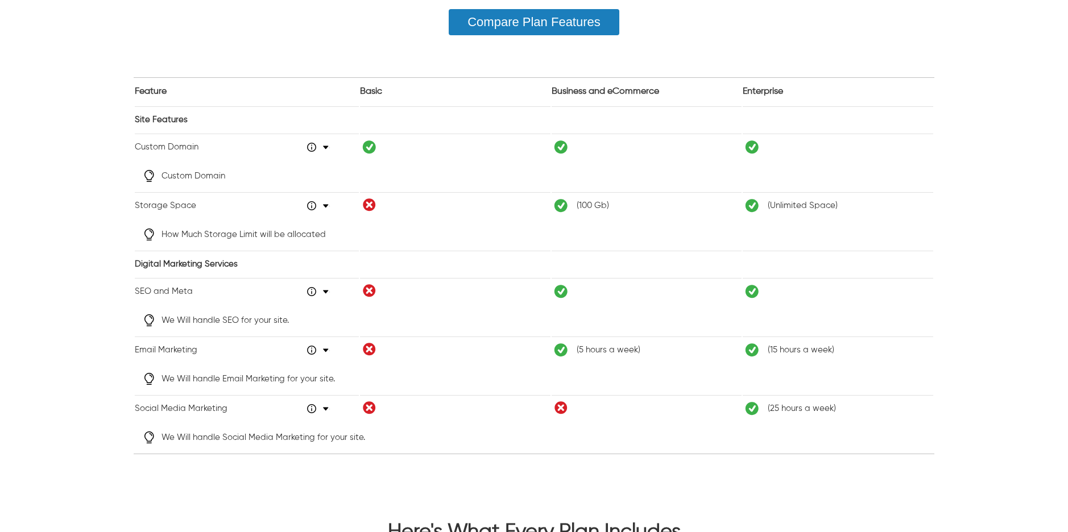
drag, startPoint x: 927, startPoint y: 18, endPoint x: 927, endPoint y: 24, distance: 6.3
click at [927, 24] on div "Compare Plan Features" at bounding box center [534, 22] width 1068 height 26
click at [962, 18] on div "Compare Plan Features" at bounding box center [534, 22] width 1068 height 26
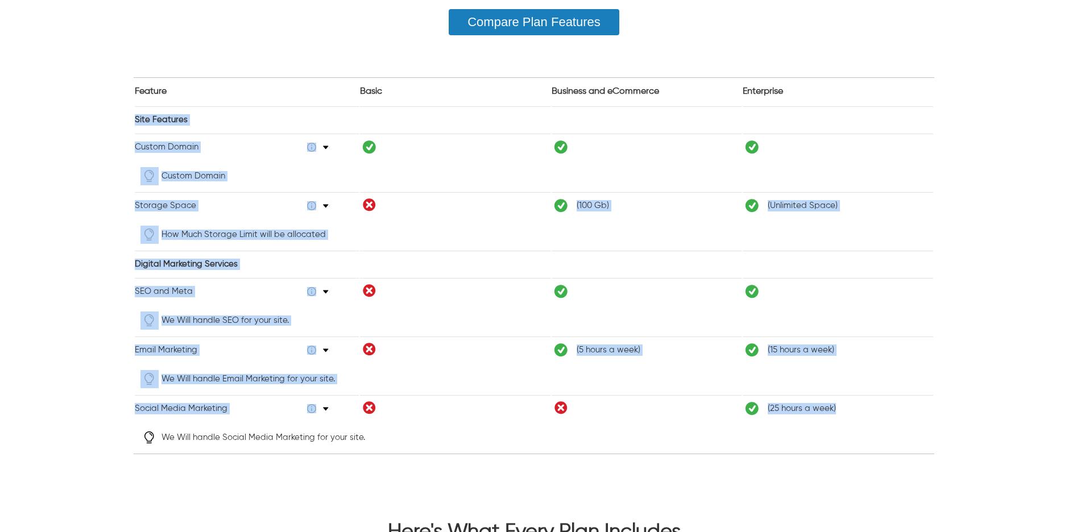
drag, startPoint x: 135, startPoint y: 114, endPoint x: 829, endPoint y: 417, distance: 757.5
click at [829, 417] on tbody "Site Features Custom Domain 48 Custom Domain Storage Space 48 ( 100 Gb ) ( Unli…" at bounding box center [534, 279] width 799 height 346
click at [425, 117] on td at bounding box center [455, 119] width 191 height 26
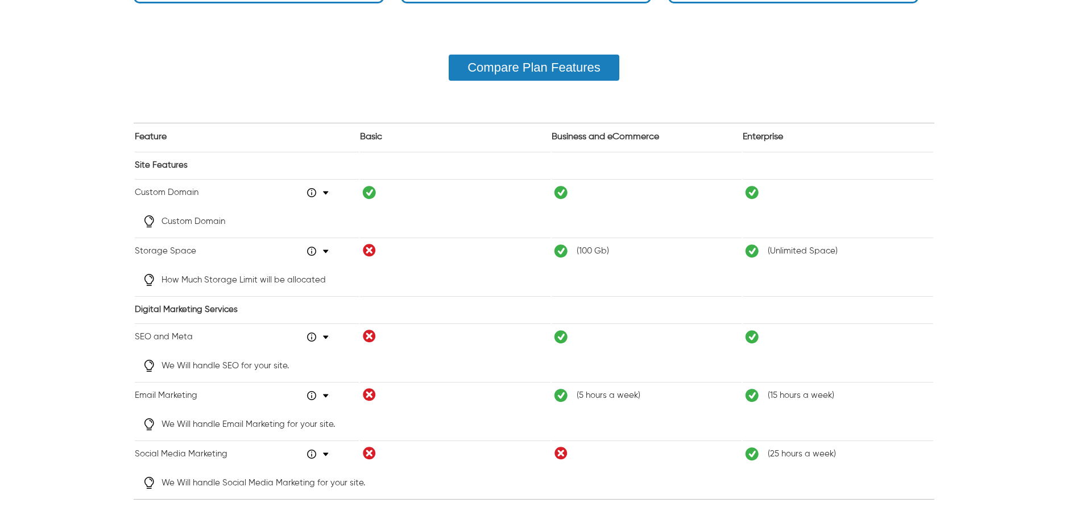
scroll to position [792, 0]
drag, startPoint x: 125, startPoint y: 189, endPoint x: 193, endPoint y: 192, distance: 68.3
click at [193, 192] on div "Pay Monthly (Save 10%) Pay Quarterly (Save 40%) Pay Yearly (Save 50%) Most Popu…" at bounding box center [534, 34] width 1068 height 1016
drag, startPoint x: 160, startPoint y: 220, endPoint x: 286, endPoint y: 225, distance: 125.8
click at [328, 214] on div "Custom Domain" at bounding box center [534, 221] width 799 height 30
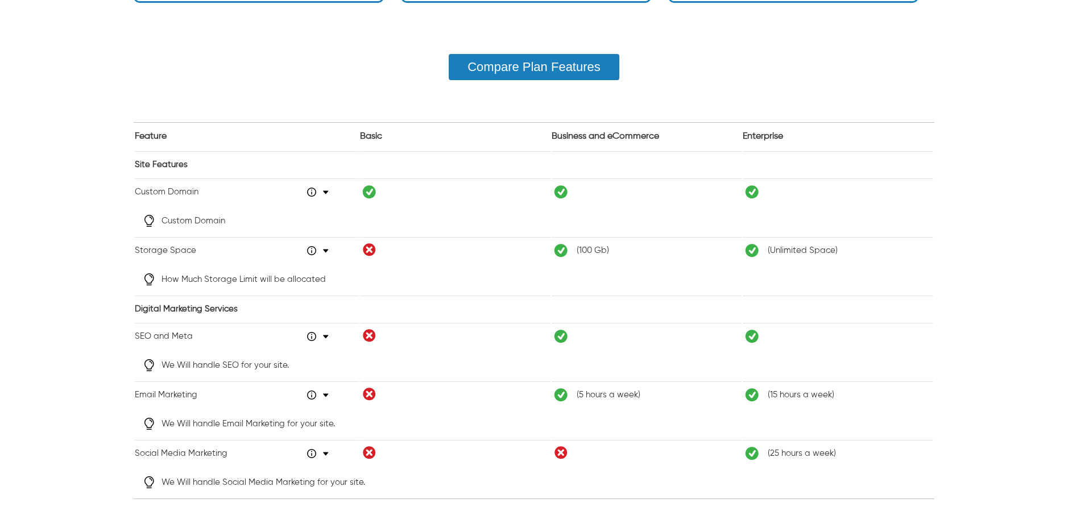
click at [271, 229] on div "Custom Domain" at bounding box center [534, 221] width 799 height 30
drag, startPoint x: 233, startPoint y: 454, endPoint x: 137, endPoint y: 450, distance: 96.8
click at [137, 450] on td "Social Media Marketing 48" at bounding box center [247, 453] width 224 height 27
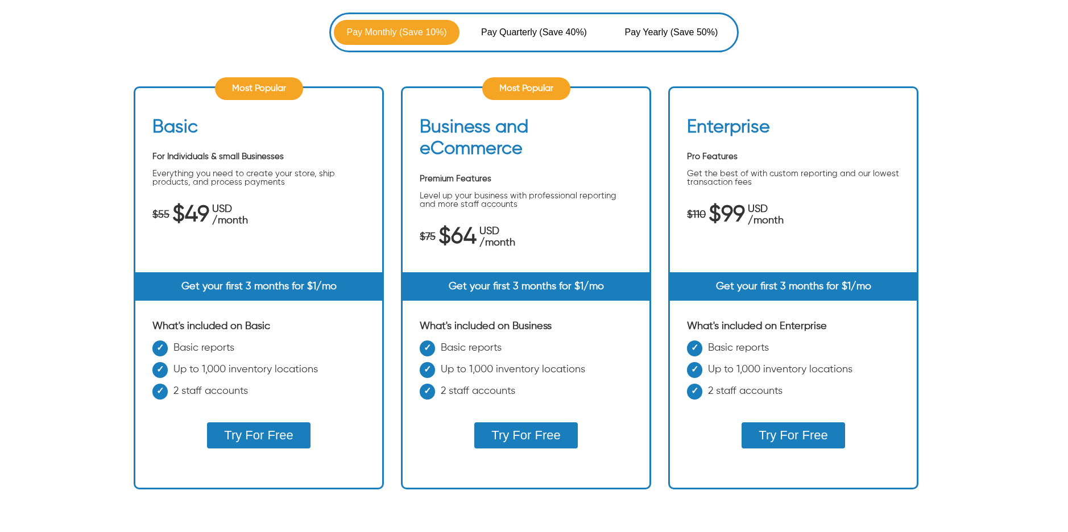
scroll to position [200, 0]
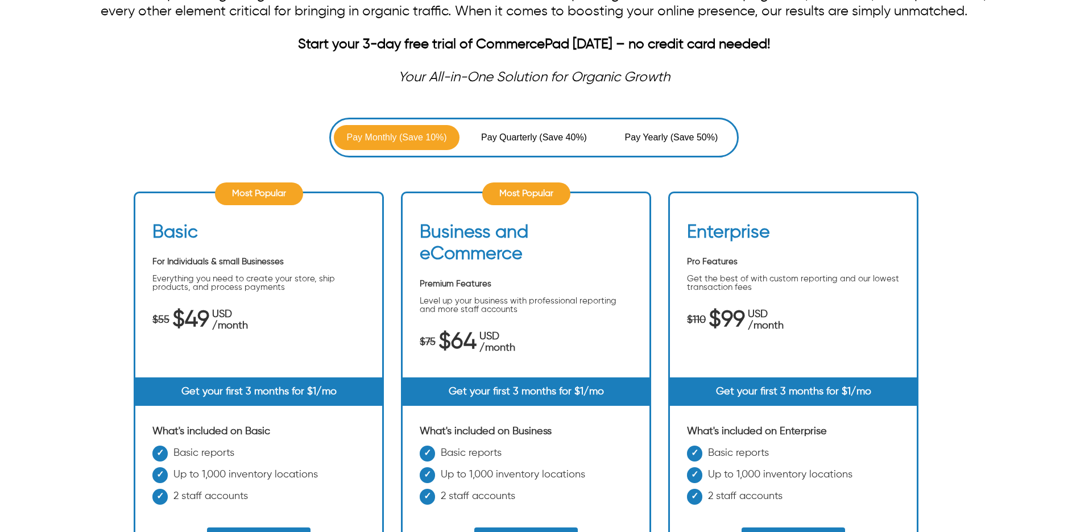
click at [560, 135] on span "(Save 40%)" at bounding box center [563, 138] width 48 height 14
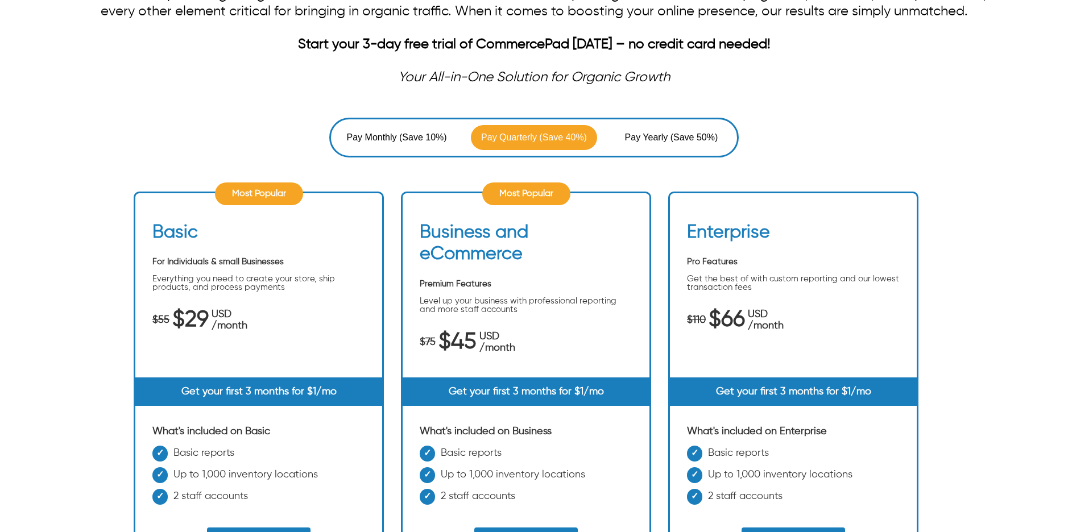
click at [404, 142] on span "(Save 10%)" at bounding box center [423, 138] width 48 height 14
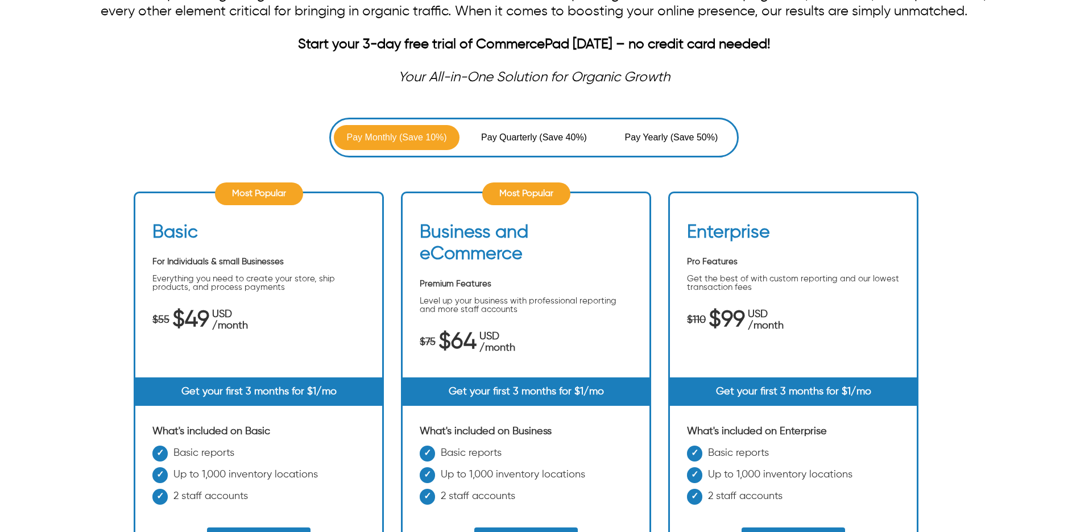
click at [499, 141] on span "Pay Quarterly" at bounding box center [510, 138] width 58 height 14
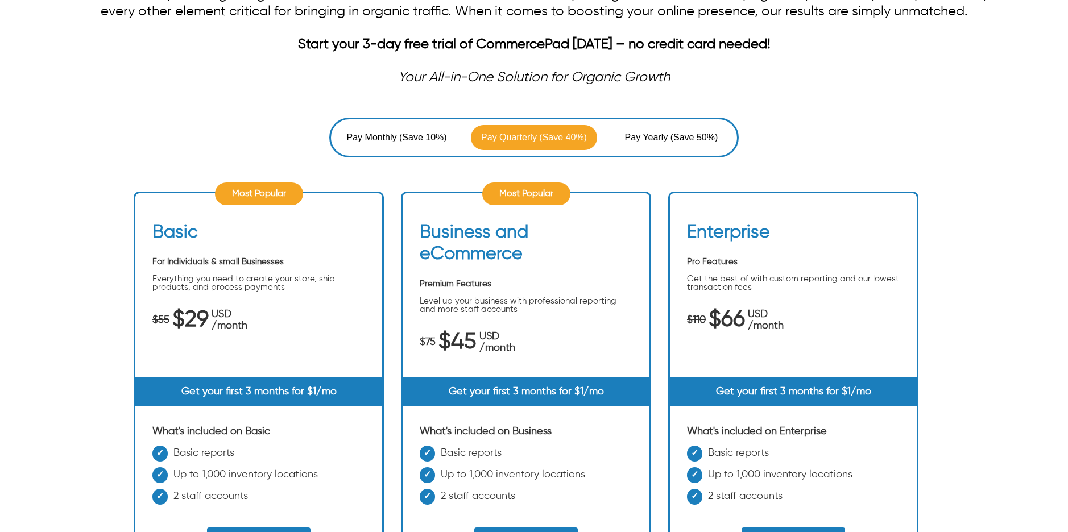
click at [390, 133] on span "Pay Monthly" at bounding box center [373, 138] width 53 height 14
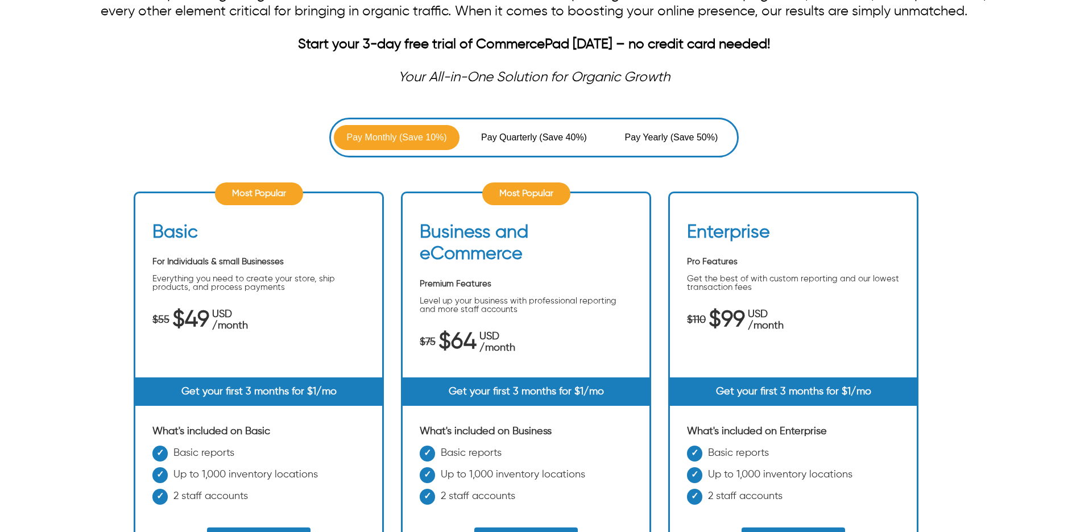
click at [527, 133] on span "Pay Quarterly" at bounding box center [510, 138] width 58 height 14
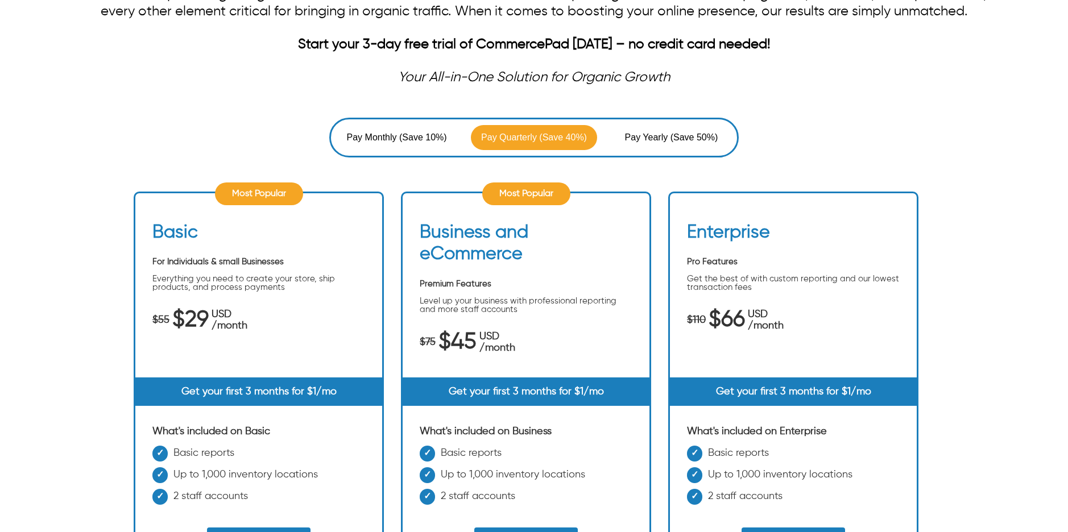
click at [665, 140] on span "Pay Yearly" at bounding box center [648, 138] width 46 height 14
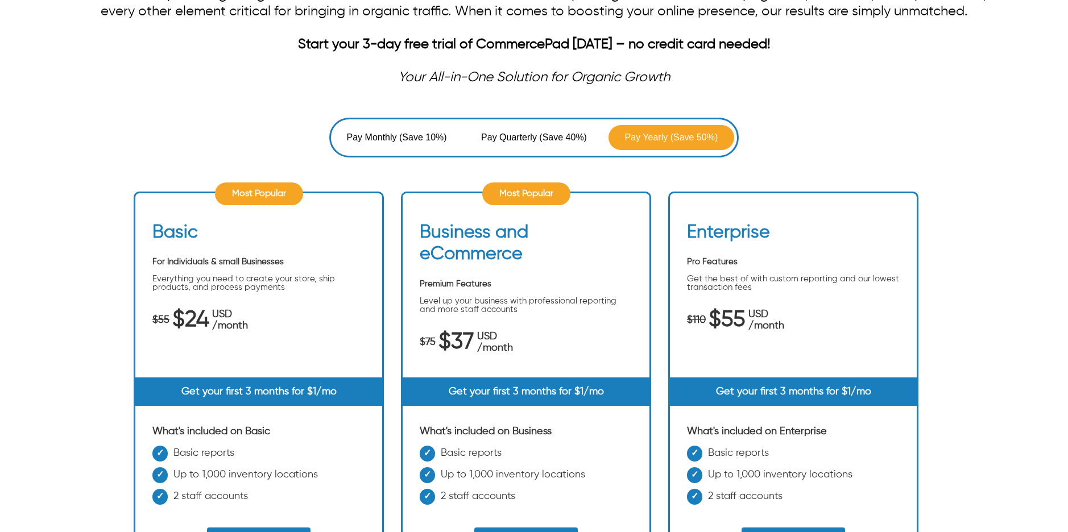
click at [540, 138] on span "(Save 40%)" at bounding box center [563, 138] width 48 height 14
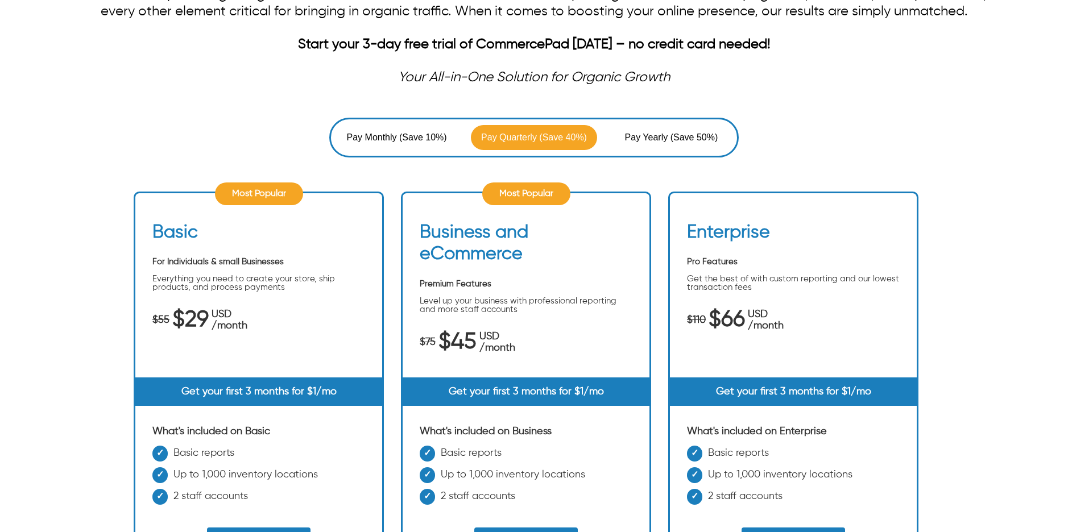
click at [397, 131] on span "Pay Monthly" at bounding box center [373, 138] width 53 height 14
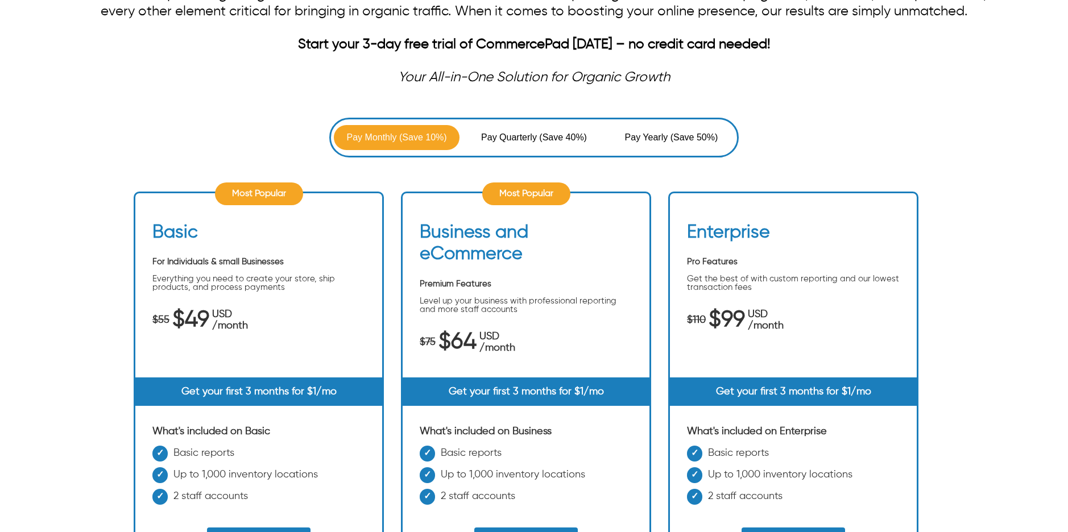
click at [641, 144] on button "Pay Yearly (Save 50%)" at bounding box center [672, 137] width 126 height 25
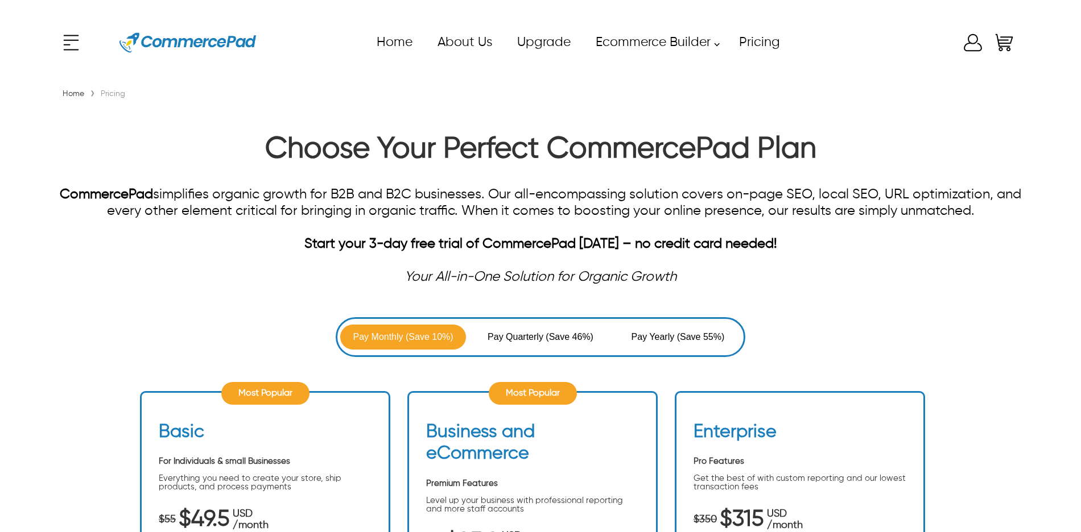
scroll to position [220, 0]
